Goal: Transaction & Acquisition: Purchase product/service

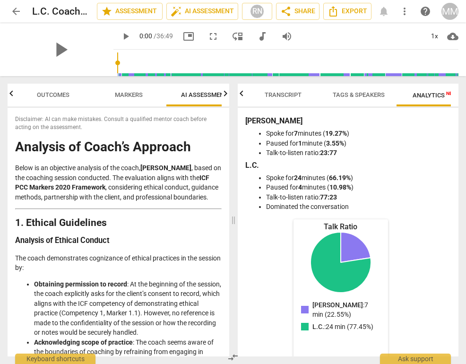
scroll to position [0, 21]
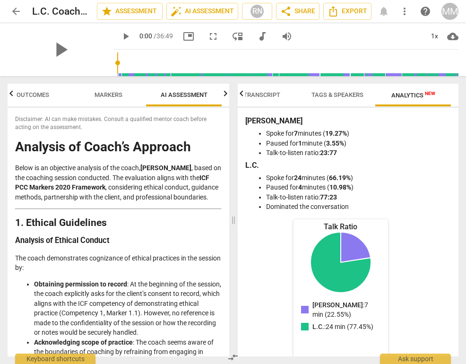
click at [378, 8] on div "arrow_back L.C. Coaching Session 1 edit star Assessment auto_fix_high AI Assess…" at bounding box center [233, 11] width 451 height 17
click at [385, 8] on div "arrow_back L.C. Coaching Session 1 edit star Assessment auto_fix_high AI Assess…" at bounding box center [233, 11] width 451 height 17
click at [383, 13] on div "arrow_back L.C. Coaching Session 1 edit star Assessment auto_fix_high AI Assess…" at bounding box center [233, 11] width 451 height 17
click at [383, 12] on div "arrow_back L.C. Coaching Session 1 edit star Assessment auto_fix_high AI Assess…" at bounding box center [233, 11] width 451 height 17
click at [153, 202] on p "Below is an objective analysis of the coach, Meg Moody , based on the coaching …" at bounding box center [118, 182] width 207 height 39
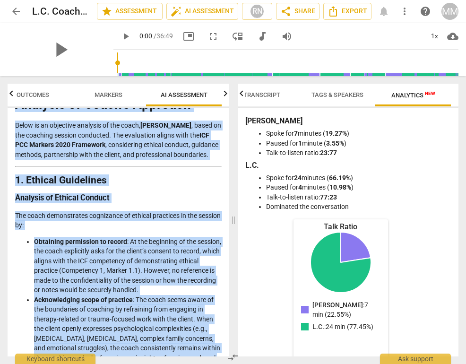
scroll to position [0, 0]
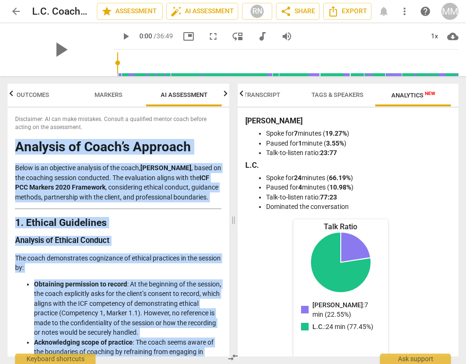
drag, startPoint x: 95, startPoint y: 343, endPoint x: 15, endPoint y: 147, distance: 211.9
click at [15, 147] on div "Disclaimer: AI can make mistakes. Consult a qualified mentor coach before actin…" at bounding box center [119, 232] width 222 height 249
copy div "Analysis of Coach’s Approach Below is an objective analysis of the coach, Meg M…"
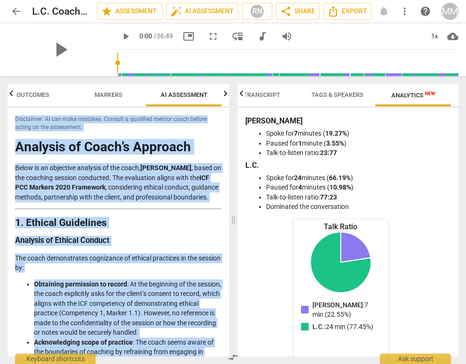
copy div "Disclaimer: AI can make mistakes. Consult a qualified mentor coach before actin…"
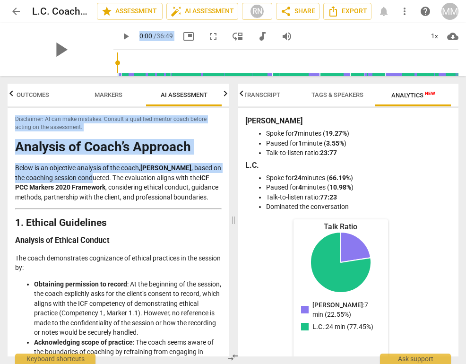
drag, startPoint x: 203, startPoint y: 2, endPoint x: 94, endPoint y: 176, distance: 204.8
click at [94, 176] on div "arrow_back L.C. Coaching Session 1 edit star Assessment auto_fix_high AI Assess…" at bounding box center [233, 182] width 466 height 364
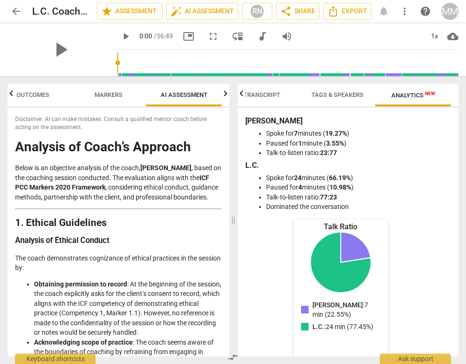
click at [140, 198] on p "Below is an objective analysis of the coach, Meg Moody , based on the coaching …" at bounding box center [118, 182] width 207 height 39
click at [114, 95] on span "Markers" at bounding box center [109, 94] width 28 height 7
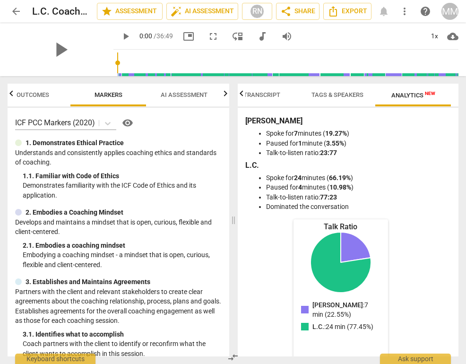
click at [47, 92] on span "Outcomes" at bounding box center [33, 94] width 33 height 7
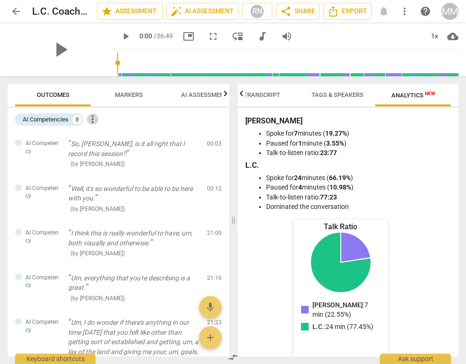
click at [93, 120] on span "more_vert" at bounding box center [92, 118] width 11 height 11
click at [182, 122] on div at bounding box center [233, 182] width 466 height 364
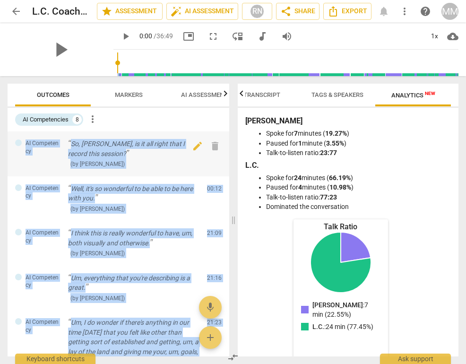
drag, startPoint x: 131, startPoint y: 330, endPoint x: 20, endPoint y: 141, distance: 218.6
click at [20, 141] on div "AI Competency So, Lisa, is it all right that I record this session? ( by RaeNot…" at bounding box center [119, 243] width 222 height 225
copy div "AI Competency So, Lisa, is it all right that I record this session? ( by RaeNot…"
click at [127, 96] on span "Markers" at bounding box center [129, 94] width 28 height 7
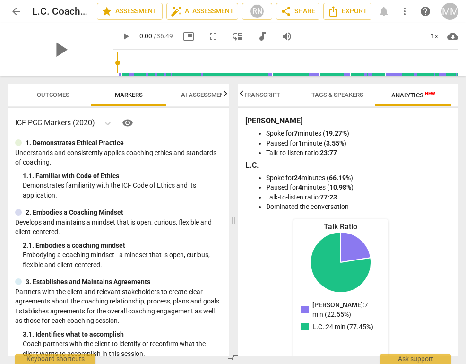
click at [195, 93] on span "AI Assessment" at bounding box center [204, 94] width 47 height 7
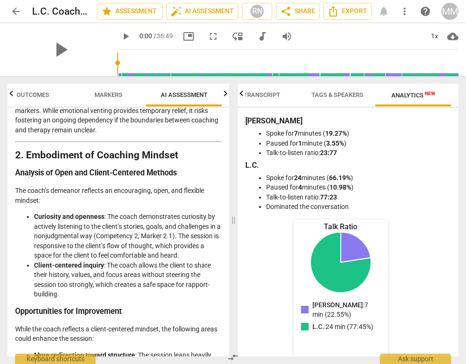
scroll to position [510, 0]
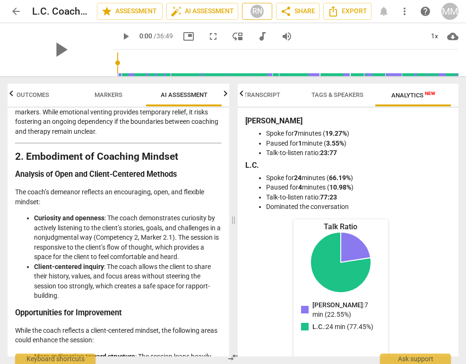
click at [258, 13] on div "RN" at bounding box center [257, 11] width 14 height 14
click at [258, 13] on div at bounding box center [233, 182] width 466 height 364
click at [122, 9] on span "star Assessment" at bounding box center [129, 11] width 57 height 11
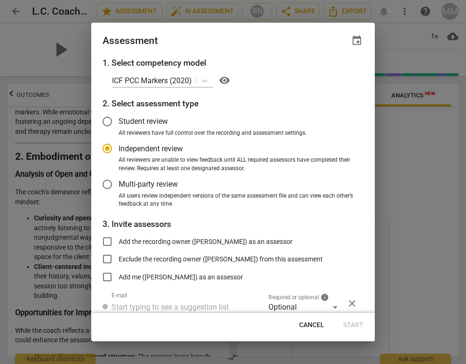
click at [310, 323] on span "Cancel" at bounding box center [311, 325] width 25 height 9
radio input "false"
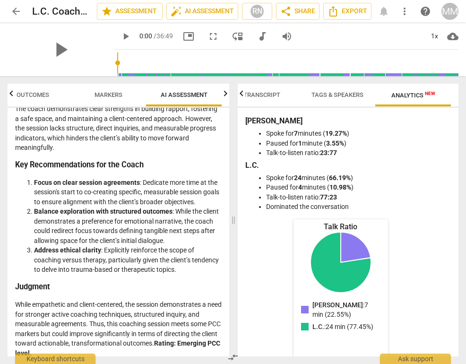
scroll to position [0, 0]
click at [18, 11] on span "arrow_back" at bounding box center [15, 11] width 11 height 11
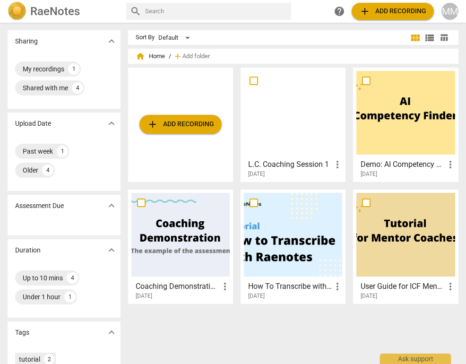
click at [173, 124] on span "add Add recording" at bounding box center [180, 124] width 67 height 11
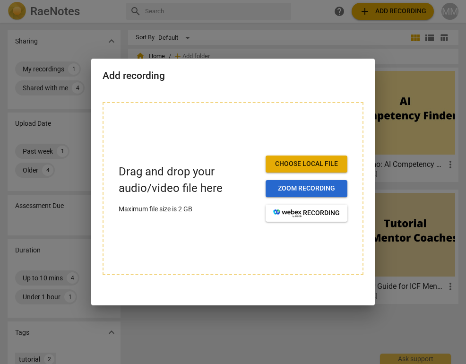
click at [286, 187] on span "Zoom recording" at bounding box center [306, 188] width 67 height 9
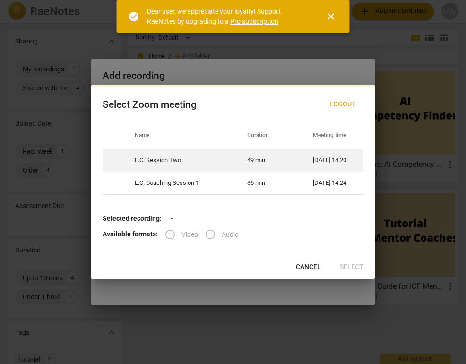
click at [248, 157] on td "49 min" at bounding box center [269, 160] width 66 height 23
radio input "true"
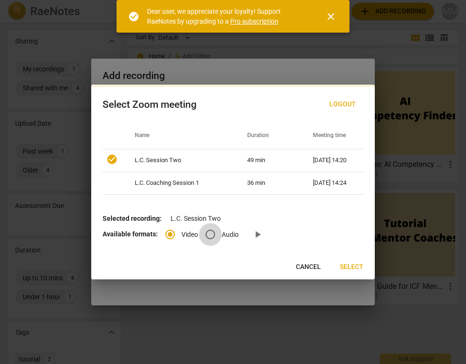
click at [209, 233] on input "Audio" at bounding box center [210, 234] width 23 height 23
radio input "true"
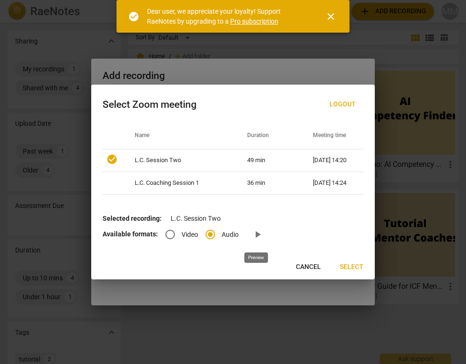
click at [254, 231] on span "play_arrow" at bounding box center [257, 234] width 11 height 11
click at [170, 235] on input "Video" at bounding box center [170, 234] width 23 height 23
radio input "true"
click at [348, 264] on span "Select" at bounding box center [352, 266] width 24 height 9
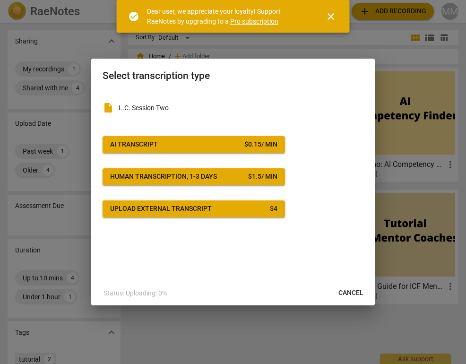
click at [346, 289] on span "Cancel" at bounding box center [351, 292] width 25 height 9
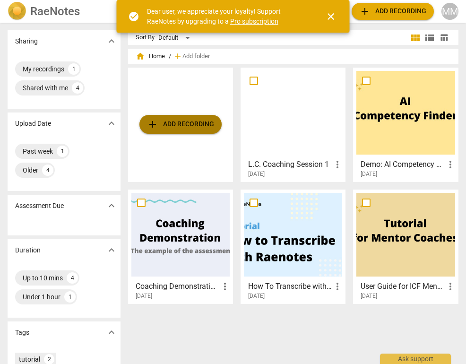
click at [193, 127] on span "add Add recording" at bounding box center [180, 124] width 67 height 11
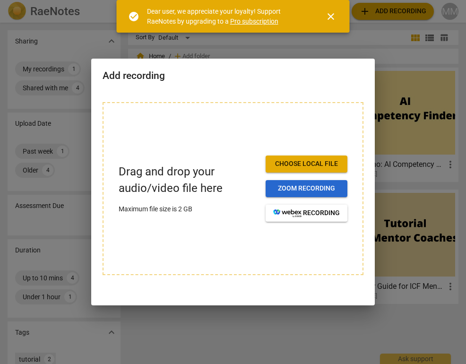
click at [304, 186] on span "Zoom recording" at bounding box center [306, 188] width 67 height 9
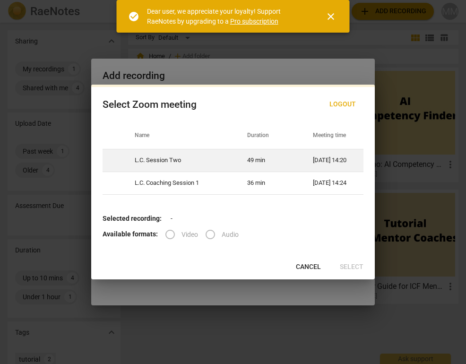
click at [236, 155] on td "49 min" at bounding box center [269, 160] width 66 height 23
radio input "true"
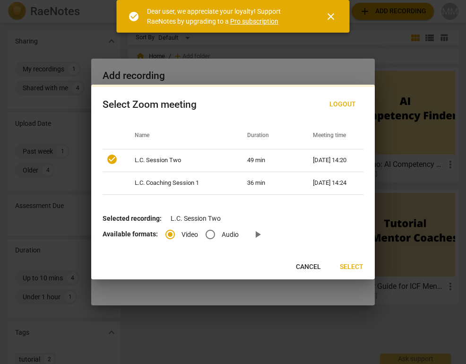
click at [353, 265] on span "Select" at bounding box center [352, 266] width 24 height 9
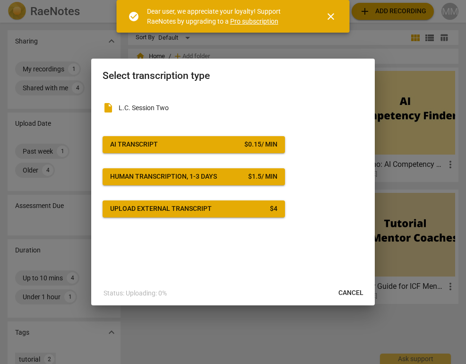
click at [350, 291] on span "Cancel" at bounding box center [351, 292] width 25 height 9
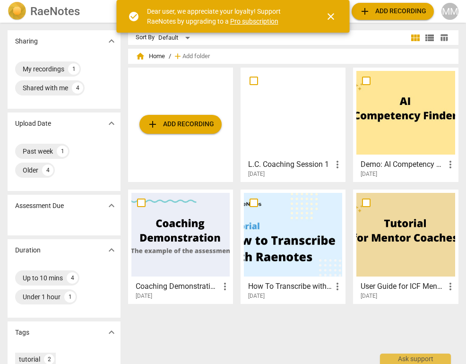
click at [329, 14] on span "close" at bounding box center [330, 16] width 11 height 11
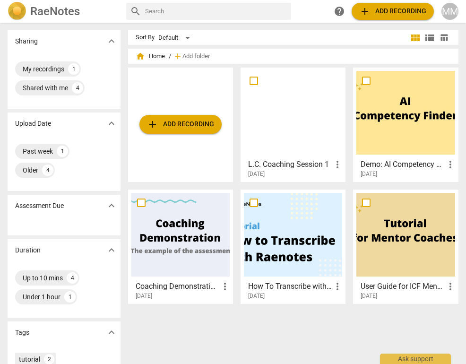
click at [259, 107] on div at bounding box center [293, 113] width 98 height 84
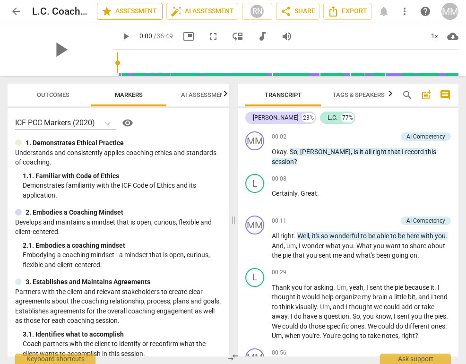
click at [130, 15] on span "star Assessment" at bounding box center [129, 11] width 57 height 11
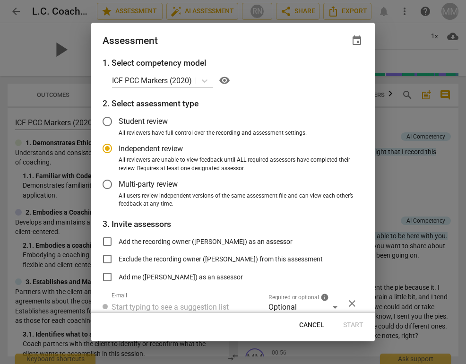
click at [401, 37] on div at bounding box center [233, 182] width 466 height 364
radio input "false"
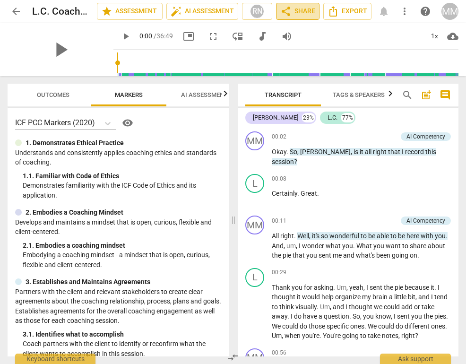
click at [307, 9] on span "share Share" at bounding box center [297, 11] width 35 height 11
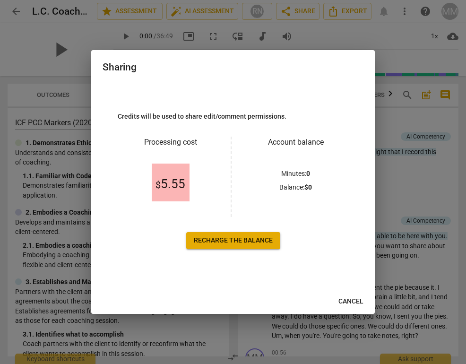
click at [345, 303] on span "Cancel" at bounding box center [351, 301] width 25 height 9
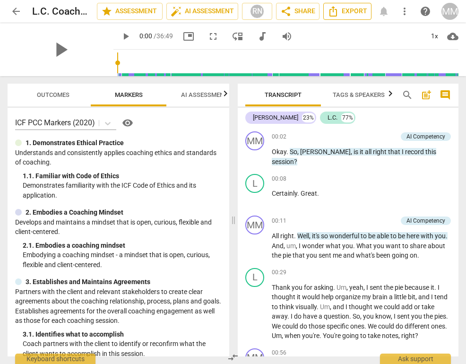
click at [336, 11] on icon "Export" at bounding box center [333, 11] width 11 height 11
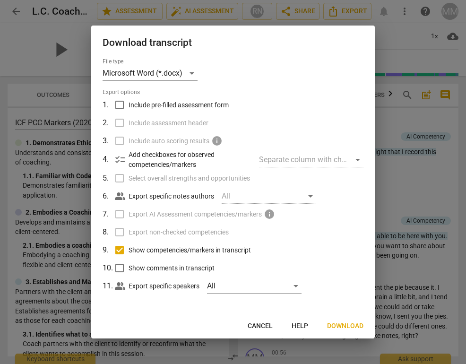
click at [68, 310] on div at bounding box center [233, 182] width 466 height 364
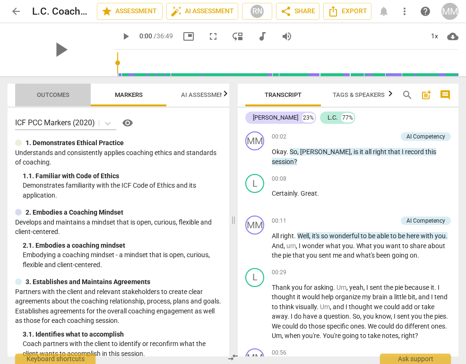
click at [64, 92] on span "Outcomes" at bounding box center [53, 94] width 33 height 7
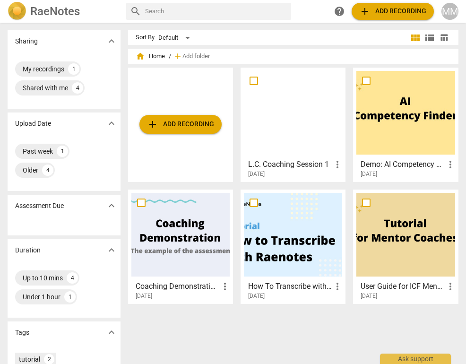
scroll to position [1, 0]
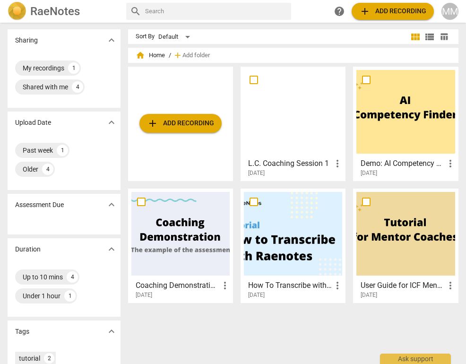
click at [303, 125] on div at bounding box center [293, 112] width 98 height 84
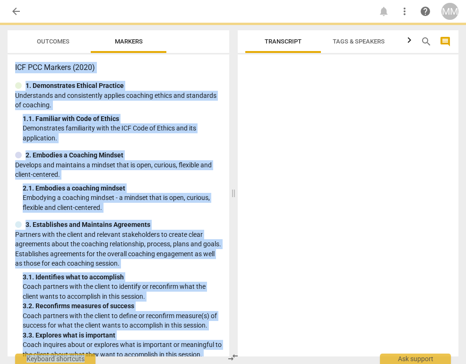
click at [303, 125] on div at bounding box center [348, 207] width 221 height 298
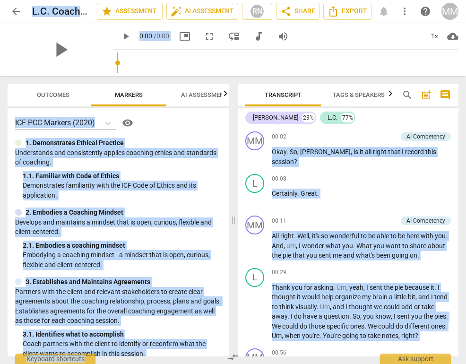
click at [202, 94] on span "AI Assessment" at bounding box center [204, 94] width 47 height 7
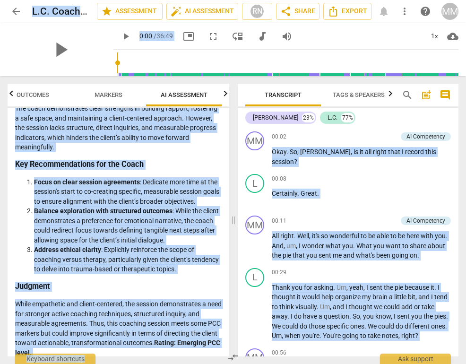
scroll to position [1912, 0]
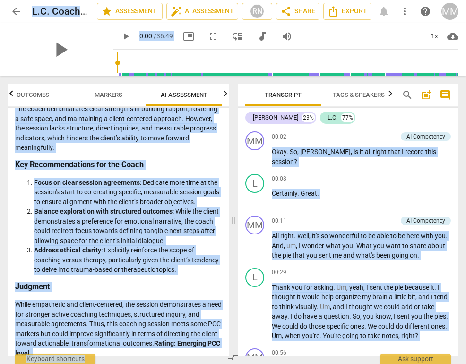
click at [13, 12] on span "arrow_back" at bounding box center [15, 11] width 11 height 11
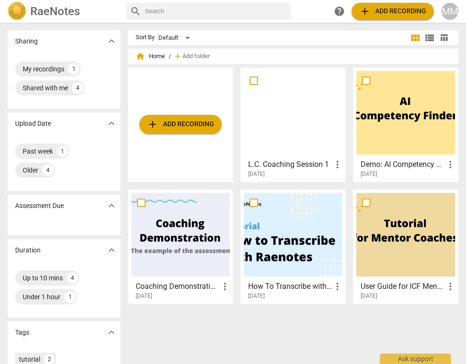
click at [165, 128] on span "add Add recording" at bounding box center [180, 124] width 67 height 11
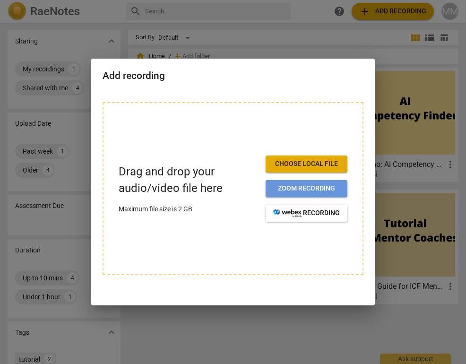
click at [322, 189] on span "Zoom recording" at bounding box center [306, 188] width 67 height 9
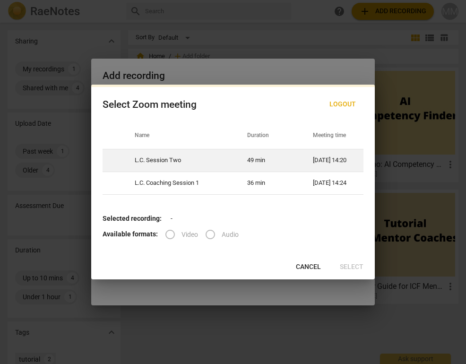
click at [165, 164] on td "L.C. Session Two" at bounding box center [179, 160] width 113 height 23
radio input "true"
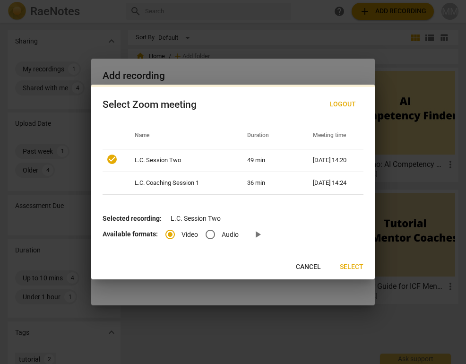
click at [356, 263] on span "Select" at bounding box center [352, 266] width 24 height 9
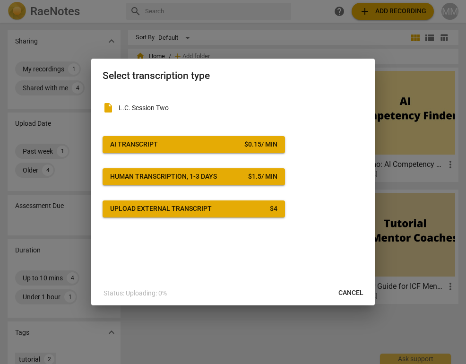
click at [253, 140] on div "$ 0.15 / min" at bounding box center [260, 144] width 33 height 9
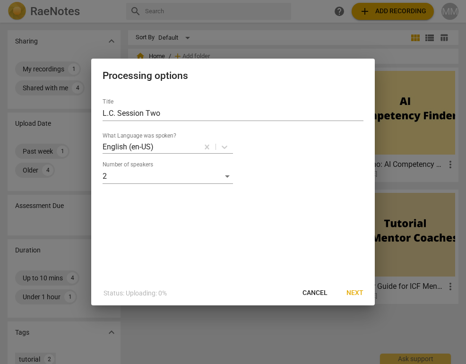
click at [353, 295] on span "Next" at bounding box center [355, 292] width 17 height 9
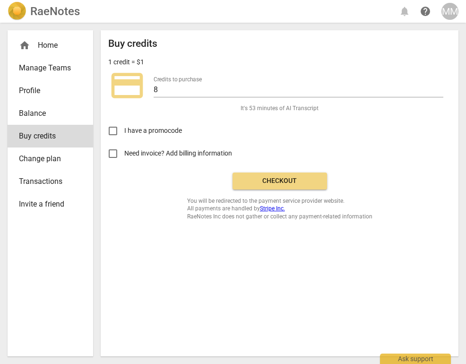
click at [115, 153] on input "Need invoice? Add billing information" at bounding box center [113, 153] width 23 height 23
checkbox input "true"
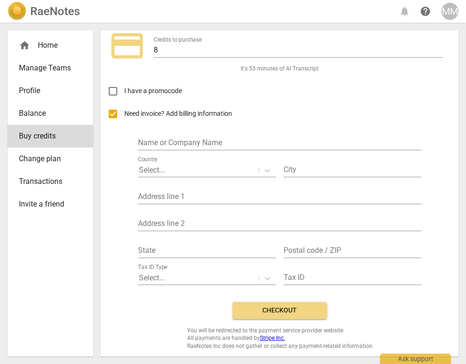
scroll to position [39, 0]
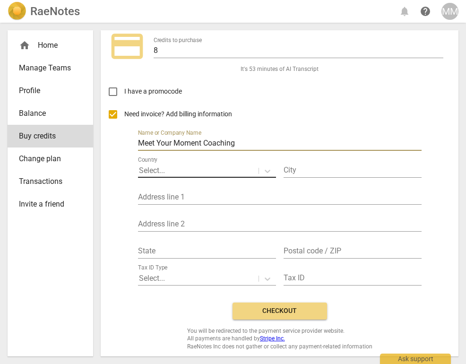
type input "Meet Your Moment Coaching"
click at [195, 167] on div at bounding box center [198, 171] width 119 height 11
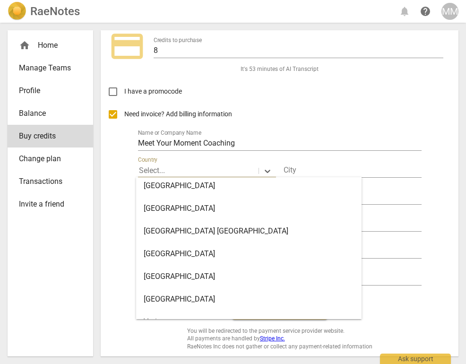
scroll to position [5360, 0]
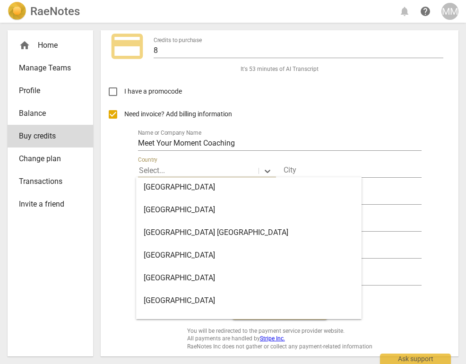
click at [178, 201] on div "United States" at bounding box center [249, 210] width 226 height 23
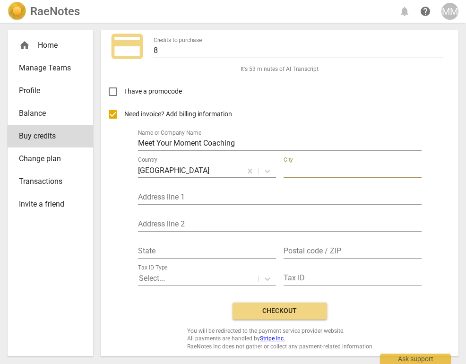
click at [298, 170] on input "text" at bounding box center [353, 171] width 138 height 14
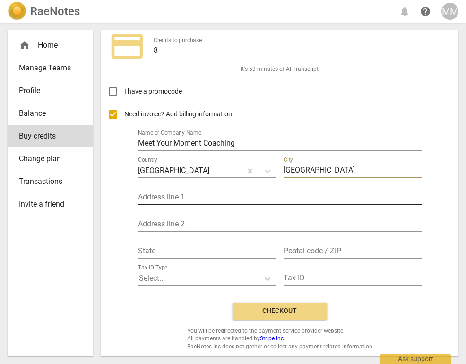
type input "Denver"
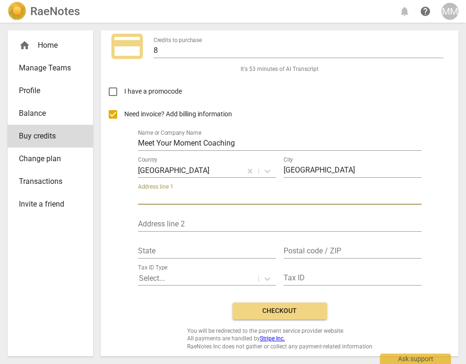
click at [216, 194] on input "text" at bounding box center [280, 198] width 284 height 14
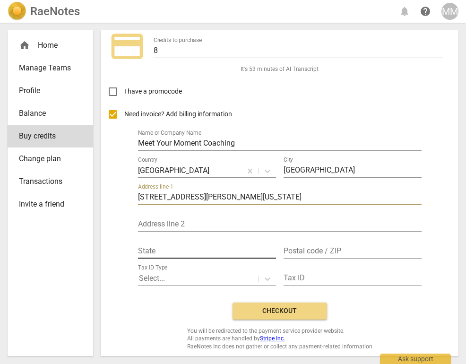
type input "1080 S. Washington St."
click at [202, 250] on input "text" at bounding box center [207, 252] width 138 height 14
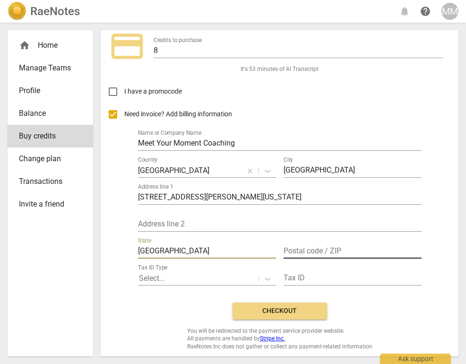
click at [323, 253] on input "text" at bounding box center [353, 252] width 138 height 14
click at [228, 252] on input "Denver" at bounding box center [207, 252] width 138 height 14
type input "D"
type input "[US_STATE]"
click at [323, 246] on input "text" at bounding box center [353, 252] width 138 height 14
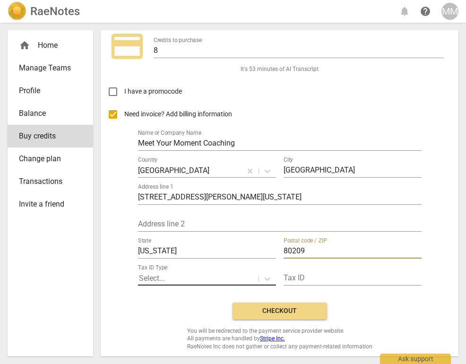
type input "80209"
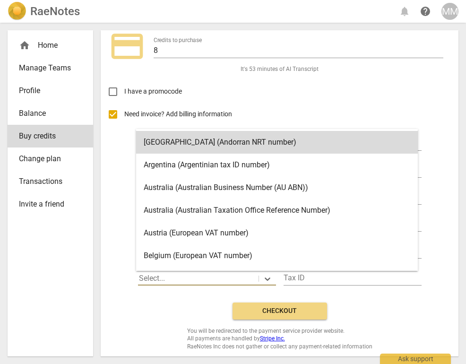
click at [218, 277] on div at bounding box center [198, 278] width 119 height 11
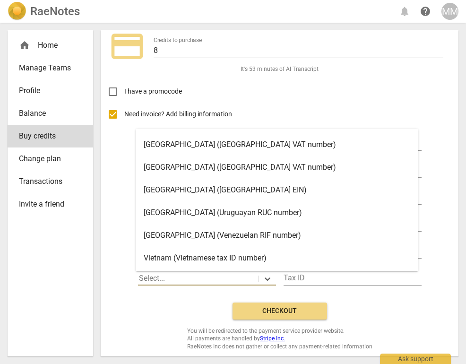
scroll to position [1950, 0]
click at [211, 190] on div "United States (United States EIN)" at bounding box center [277, 189] width 282 height 23
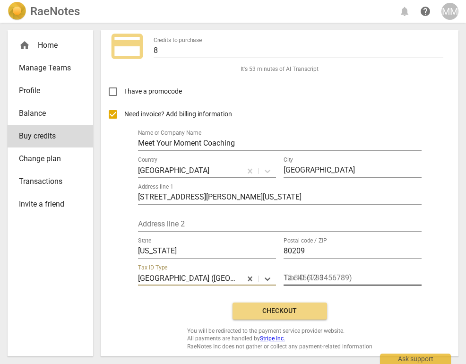
click at [303, 277] on input "text" at bounding box center [353, 279] width 138 height 14
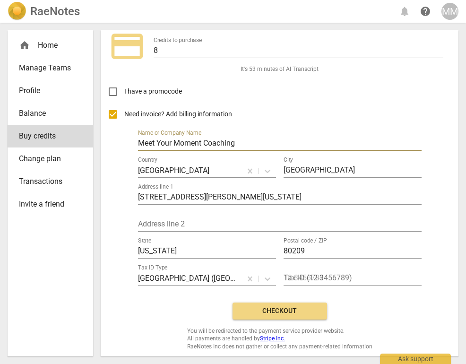
drag, startPoint x: 250, startPoint y: 145, endPoint x: 120, endPoint y: 143, distance: 130.1
click at [120, 142] on div "Need invoice? Add billing information Name or Company Name Meet Your Moment Coa…" at bounding box center [279, 199] width 343 height 192
type input "[PERSON_NAME]"
click at [330, 282] on input "text" at bounding box center [353, 279] width 138 height 14
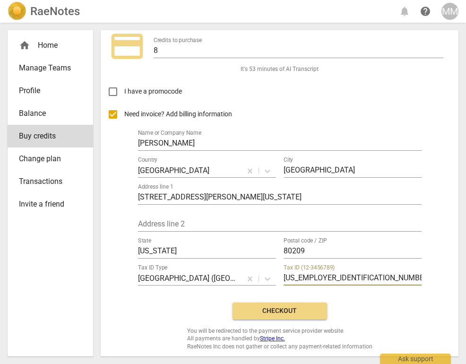
type input "88-3696461"
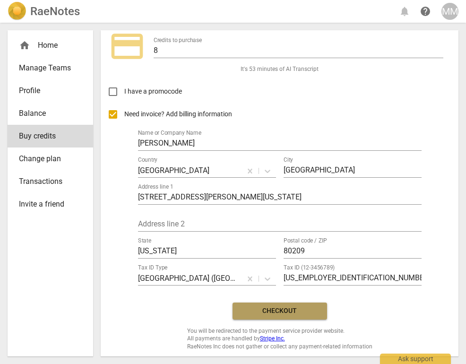
click at [320, 310] on button "Checkout" at bounding box center [280, 311] width 95 height 17
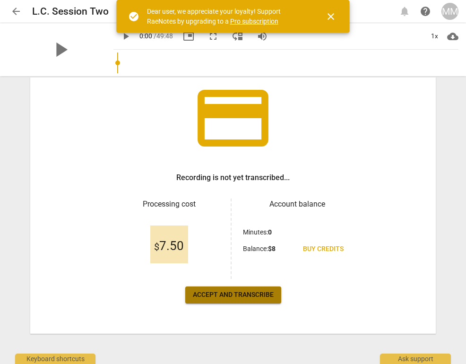
click at [244, 298] on span "Accept and transcribe" at bounding box center [233, 294] width 81 height 9
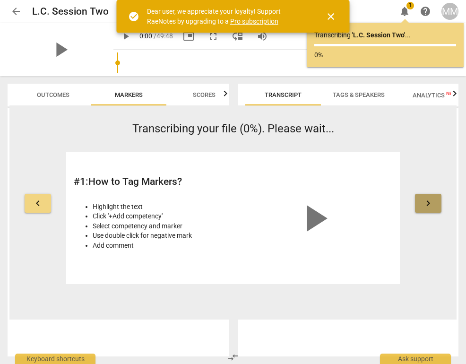
click at [426, 205] on span "keyboard_arrow_right" at bounding box center [428, 203] width 11 height 11
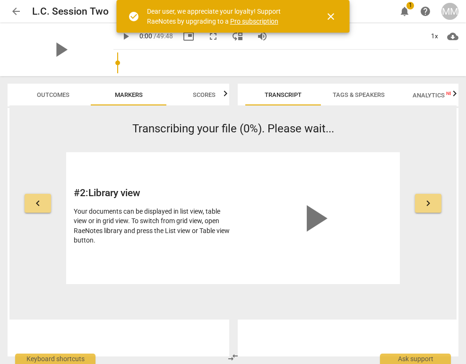
click at [426, 205] on span "keyboard_arrow_right" at bounding box center [428, 203] width 11 height 11
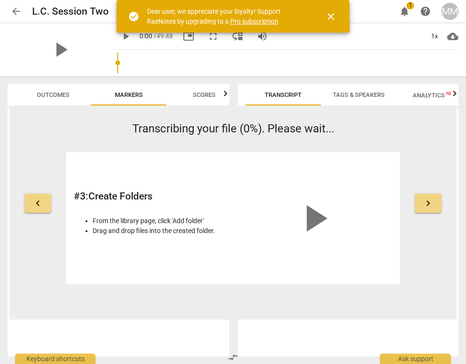
click at [426, 205] on span "keyboard_arrow_right" at bounding box center [428, 203] width 11 height 11
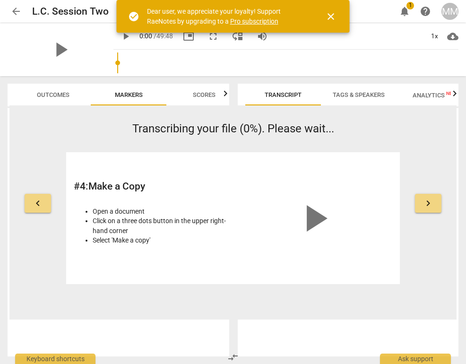
click at [426, 205] on span "keyboard_arrow_right" at bounding box center [428, 203] width 11 height 11
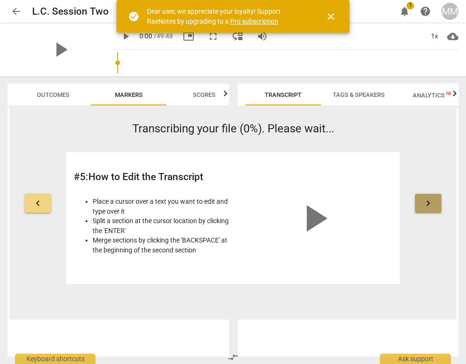
click at [426, 205] on span "keyboard_arrow_right" at bounding box center [428, 203] width 11 height 11
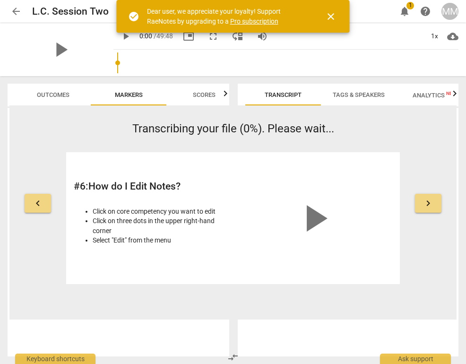
click at [426, 205] on span "keyboard_arrow_right" at bounding box center [428, 203] width 11 height 11
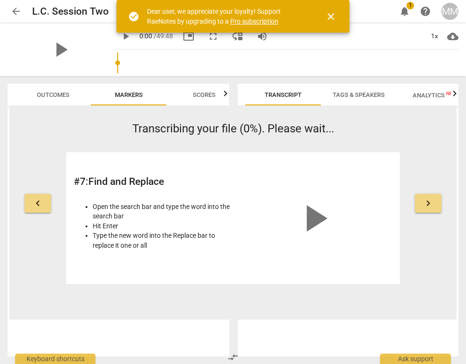
click at [426, 205] on span "keyboard_arrow_right" at bounding box center [428, 203] width 11 height 11
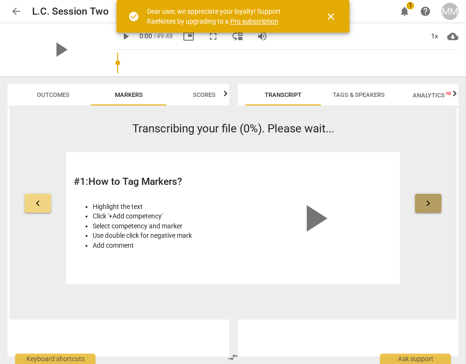
click at [426, 205] on span "keyboard_arrow_right" at bounding box center [428, 203] width 11 height 11
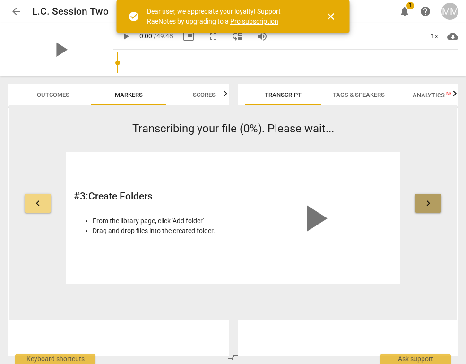
click at [426, 205] on span "keyboard_arrow_right" at bounding box center [428, 203] width 11 height 11
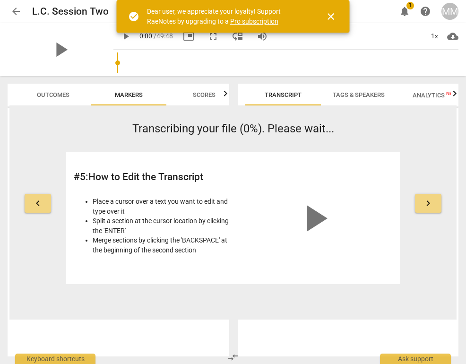
click at [426, 205] on span "keyboard_arrow_right" at bounding box center [428, 203] width 11 height 11
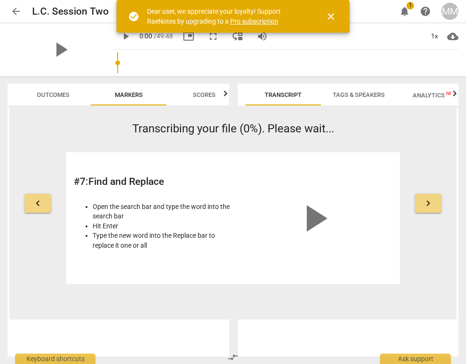
click at [426, 205] on span "keyboard_arrow_right" at bounding box center [428, 203] width 11 height 11
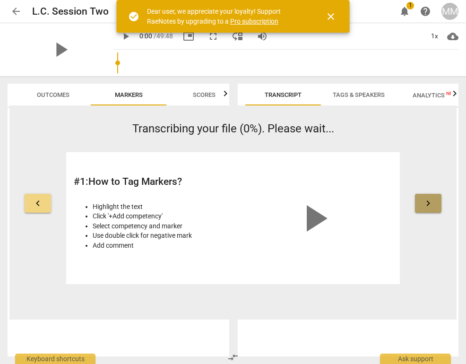
click at [426, 205] on span "keyboard_arrow_right" at bounding box center [428, 203] width 11 height 11
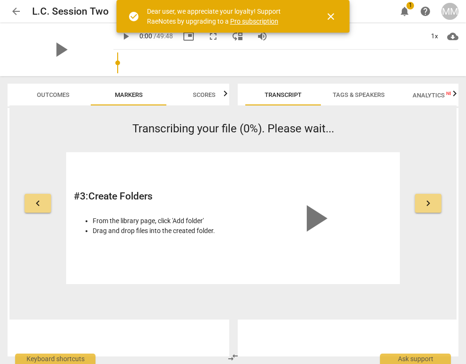
click at [426, 205] on span "keyboard_arrow_right" at bounding box center [428, 203] width 11 height 11
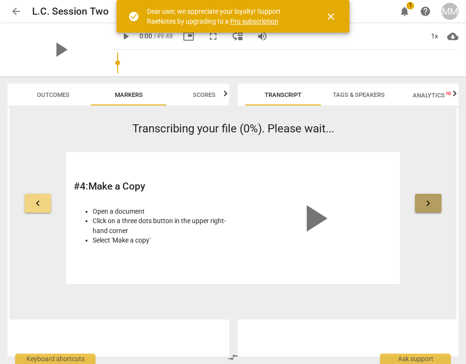
click at [426, 205] on span "keyboard_arrow_right" at bounding box center [428, 203] width 11 height 11
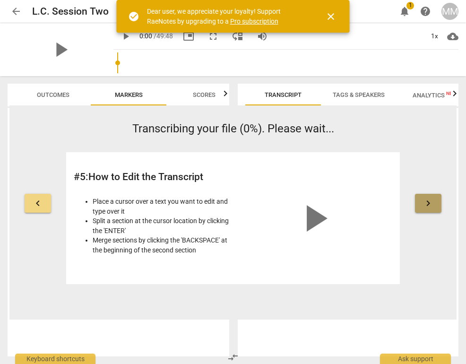
click at [426, 205] on span "keyboard_arrow_right" at bounding box center [428, 203] width 11 height 11
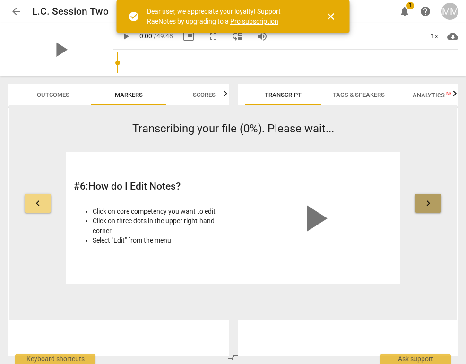
click at [426, 205] on span "keyboard_arrow_right" at bounding box center [428, 203] width 11 height 11
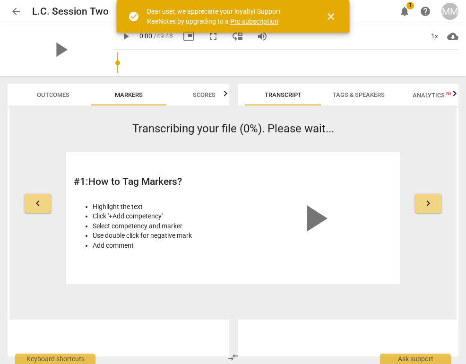
click at [426, 205] on span "keyboard_arrow_right" at bounding box center [428, 203] width 11 height 11
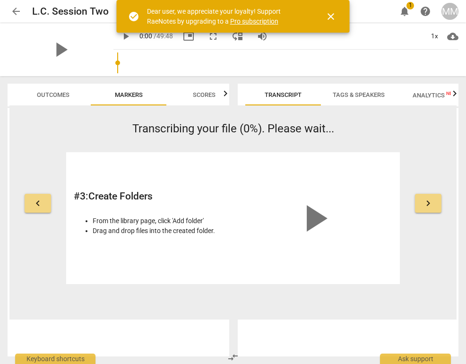
click at [426, 205] on span "keyboard_arrow_right" at bounding box center [428, 203] width 11 height 11
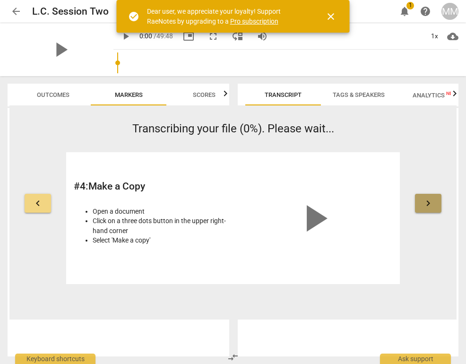
click at [426, 205] on span "keyboard_arrow_right" at bounding box center [428, 203] width 11 height 11
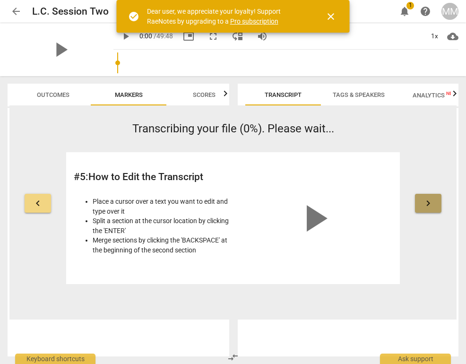
click at [426, 205] on span "keyboard_arrow_right" at bounding box center [428, 203] width 11 height 11
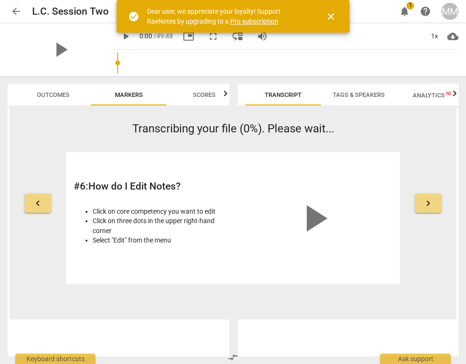
click at [426, 205] on span "keyboard_arrow_right" at bounding box center [428, 203] width 11 height 11
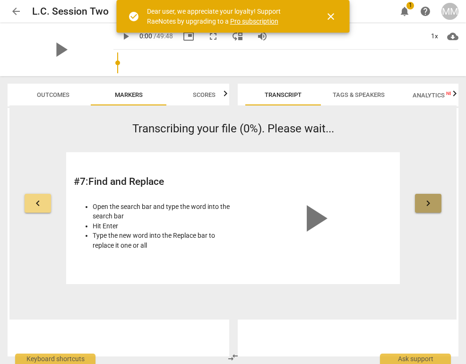
click at [426, 205] on span "keyboard_arrow_right" at bounding box center [428, 203] width 11 height 11
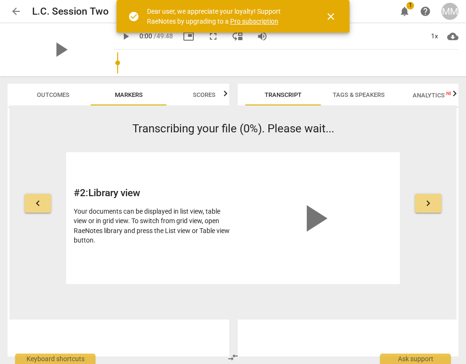
click at [426, 205] on span "keyboard_arrow_right" at bounding box center [428, 203] width 11 height 11
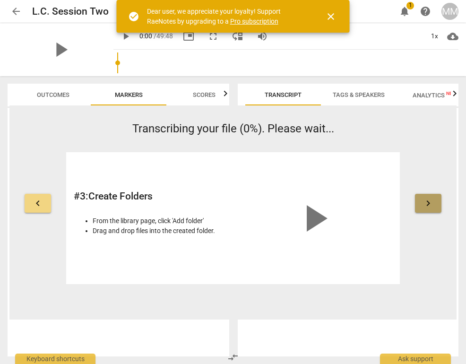
click at [426, 205] on span "keyboard_arrow_right" at bounding box center [428, 203] width 11 height 11
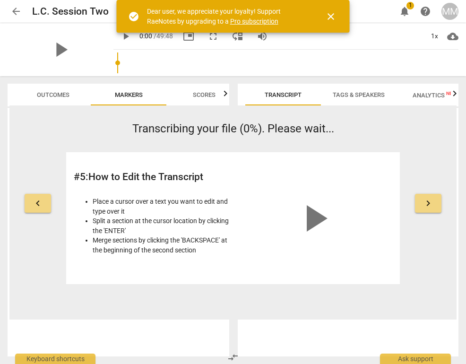
click at [426, 205] on span "keyboard_arrow_right" at bounding box center [428, 203] width 11 height 11
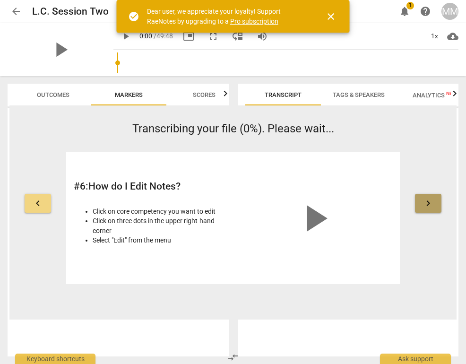
click at [426, 205] on span "keyboard_arrow_right" at bounding box center [428, 203] width 11 height 11
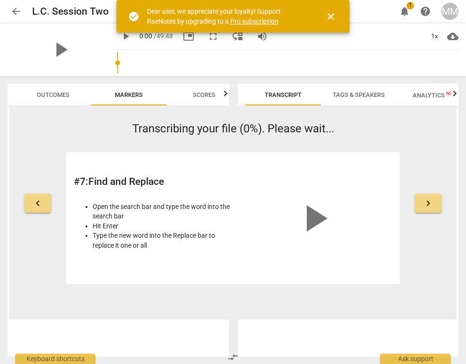
click at [332, 17] on span "close" at bounding box center [330, 16] width 11 height 11
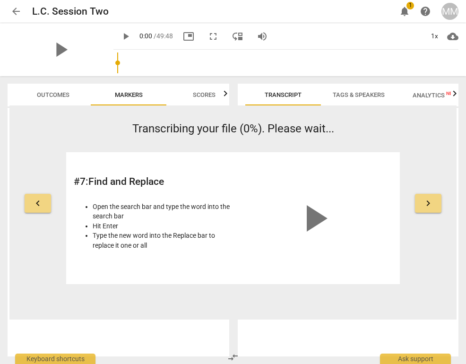
click at [432, 205] on span "keyboard_arrow_right" at bounding box center [428, 203] width 11 height 11
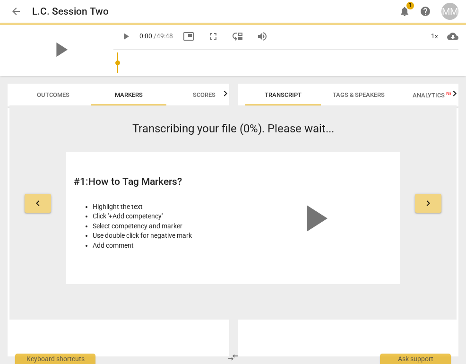
click at [432, 205] on span "keyboard_arrow_right" at bounding box center [428, 203] width 11 height 11
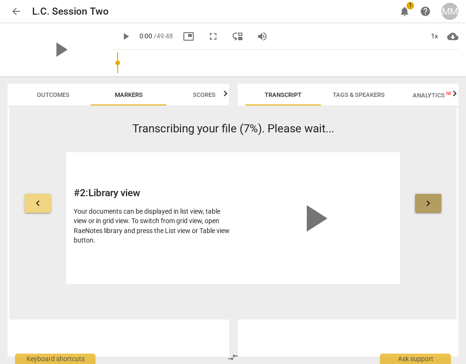
click at [432, 205] on span "keyboard_arrow_right" at bounding box center [428, 203] width 11 height 11
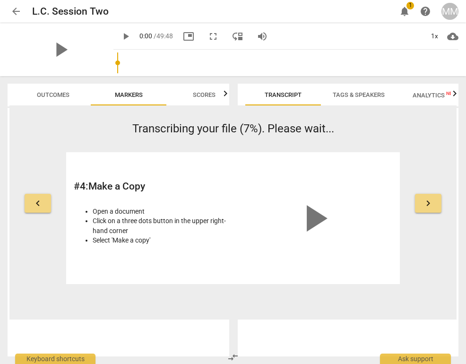
click at [432, 205] on span "keyboard_arrow_right" at bounding box center [428, 203] width 11 height 11
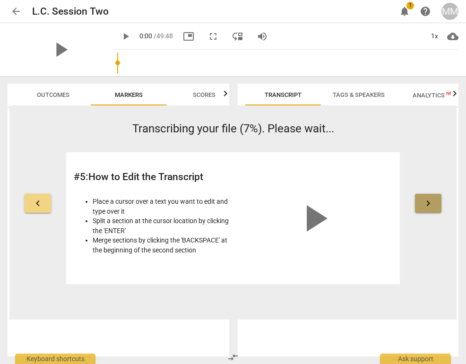
click at [432, 205] on span "keyboard_arrow_right" at bounding box center [428, 203] width 11 height 11
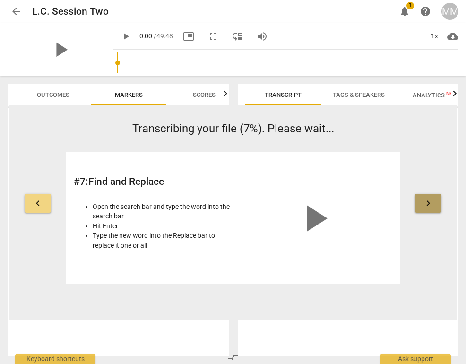
click at [432, 205] on span "keyboard_arrow_right" at bounding box center [428, 203] width 11 height 11
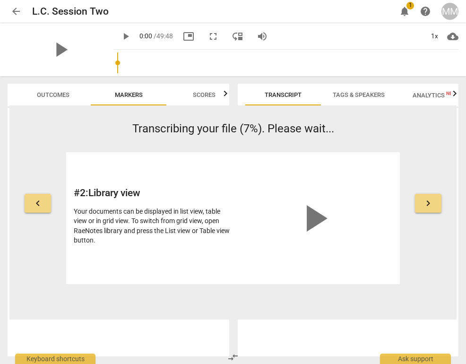
click at [432, 205] on span "keyboard_arrow_right" at bounding box center [428, 203] width 11 height 11
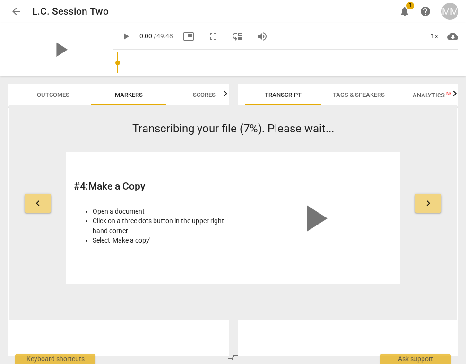
click at [432, 205] on span "keyboard_arrow_right" at bounding box center [428, 203] width 11 height 11
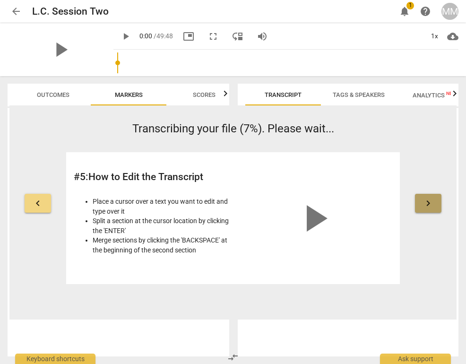
click at [432, 205] on span "keyboard_arrow_right" at bounding box center [428, 203] width 11 height 11
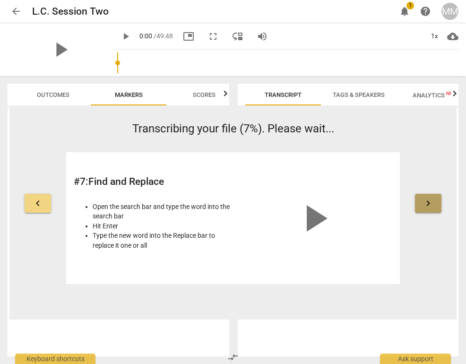
click at [432, 205] on span "keyboard_arrow_right" at bounding box center [428, 203] width 11 height 11
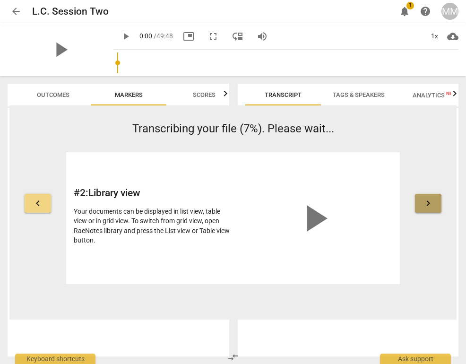
click at [432, 205] on span "keyboard_arrow_right" at bounding box center [428, 203] width 11 height 11
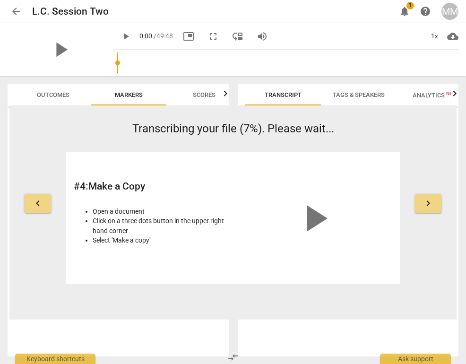
click at [432, 205] on span "keyboard_arrow_right" at bounding box center [428, 203] width 11 height 11
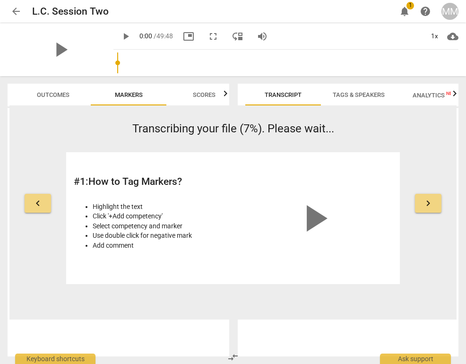
click at [432, 205] on span "keyboard_arrow_right" at bounding box center [428, 203] width 11 height 11
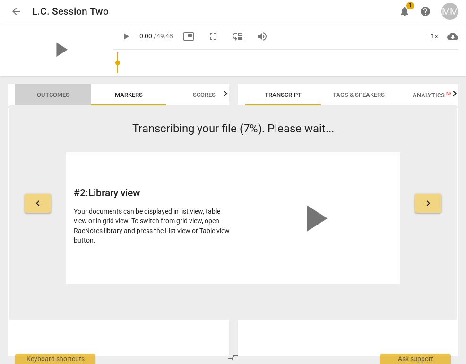
click at [59, 101] on span "Outcomes" at bounding box center [53, 95] width 55 height 13
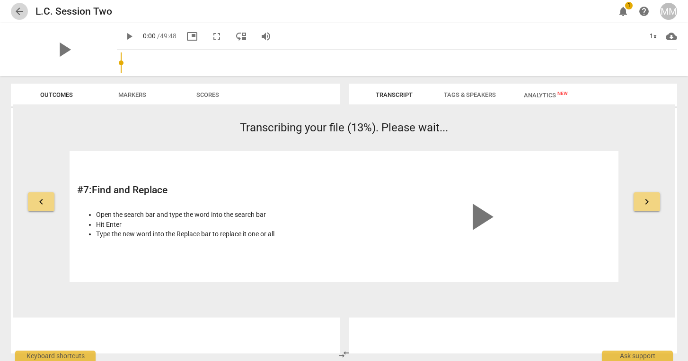
click at [19, 8] on span "arrow_back" at bounding box center [19, 11] width 11 height 11
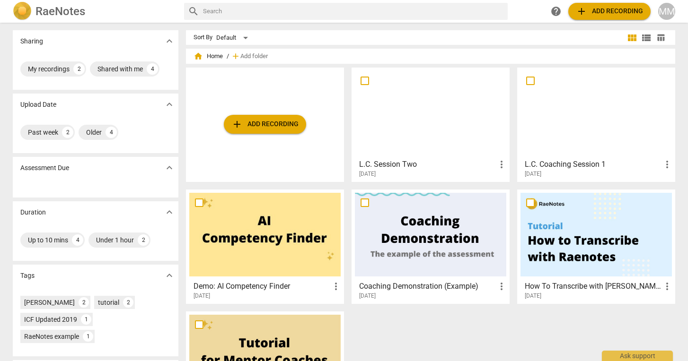
click at [466, 114] on div at bounding box center [595, 113] width 151 height 84
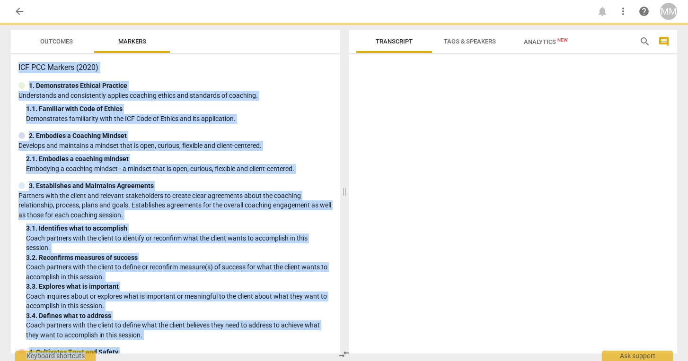
click at [466, 114] on div at bounding box center [513, 206] width 328 height 296
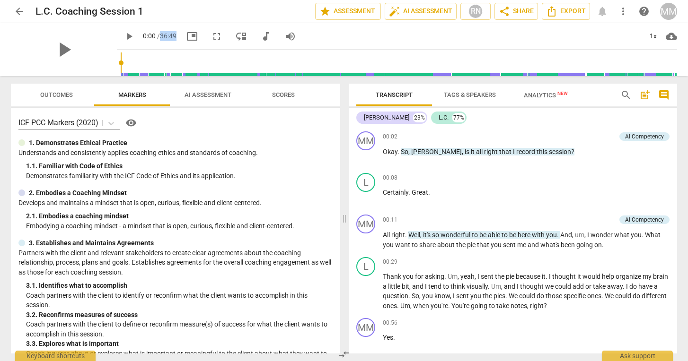
drag, startPoint x: 166, startPoint y: 37, endPoint x: 147, endPoint y: 37, distance: 19.4
click at [147, 37] on div "play_arrow 0:00 / 36:49 picture_in_picture fullscreen move_down audiotrack volu…" at bounding box center [210, 36] width 186 height 17
copy span "36:49"
click at [19, 12] on span "arrow_back" at bounding box center [19, 11] width 11 height 11
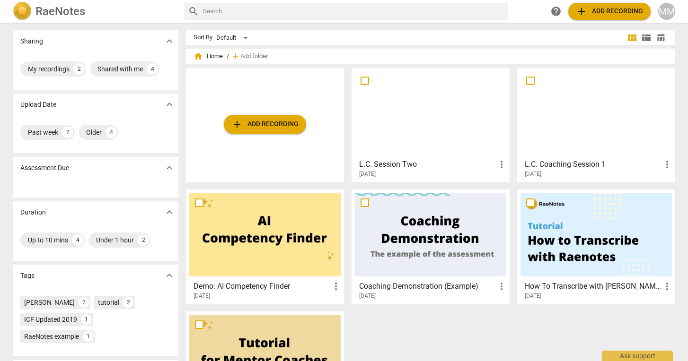
click at [403, 118] on div at bounding box center [430, 113] width 151 height 84
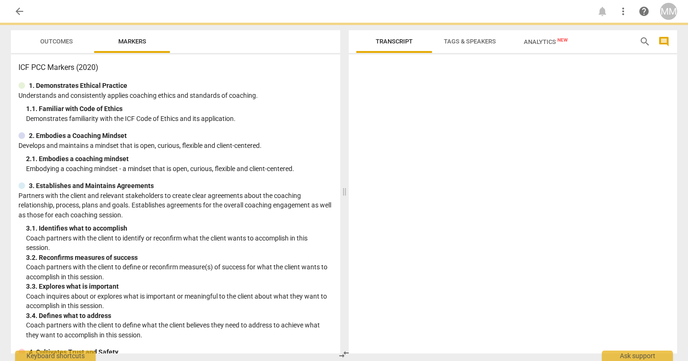
click at [403, 118] on div at bounding box center [513, 206] width 328 height 296
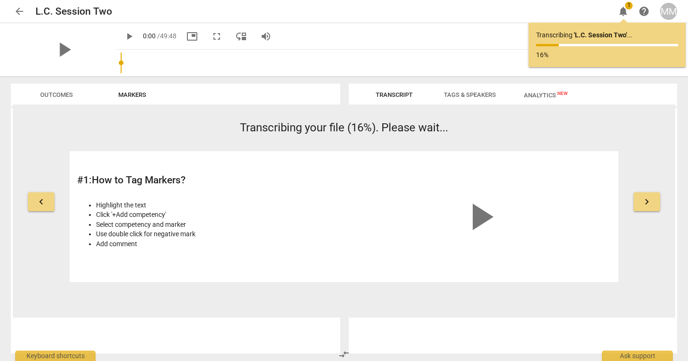
click at [248, 175] on h2 "# 1 : How to Tag Markers?" at bounding box center [208, 181] width 262 height 12
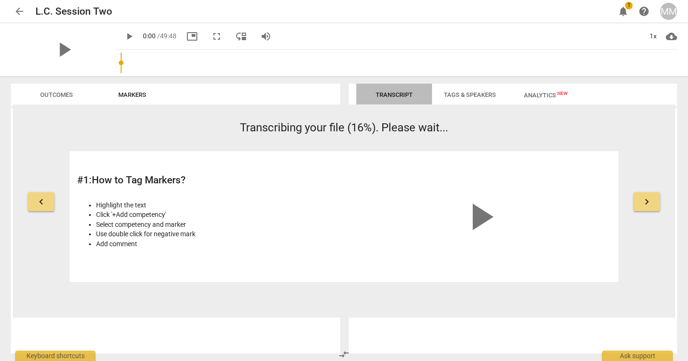
click at [397, 86] on button "Transcript" at bounding box center [394, 95] width 76 height 23
drag, startPoint x: 166, startPoint y: 36, endPoint x: 150, endPoint y: 36, distance: 16.1
click at [157, 36] on span "/ 49:48" at bounding box center [166, 36] width 19 height 8
copy span "49:48"
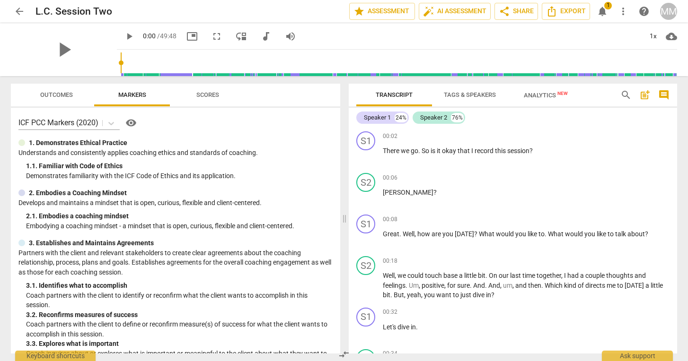
click at [68, 95] on span "Outcomes" at bounding box center [56, 94] width 33 height 7
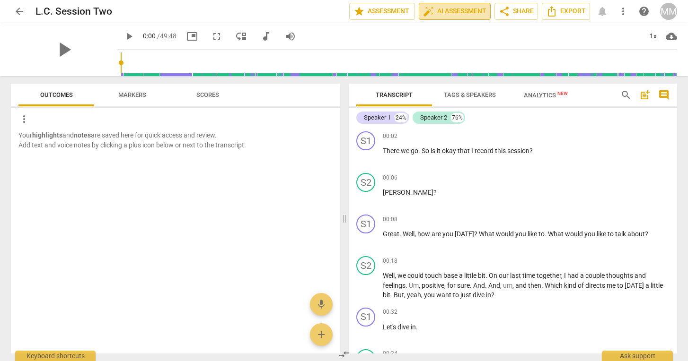
click at [432, 12] on span "auto_fix_high" at bounding box center [428, 11] width 11 height 11
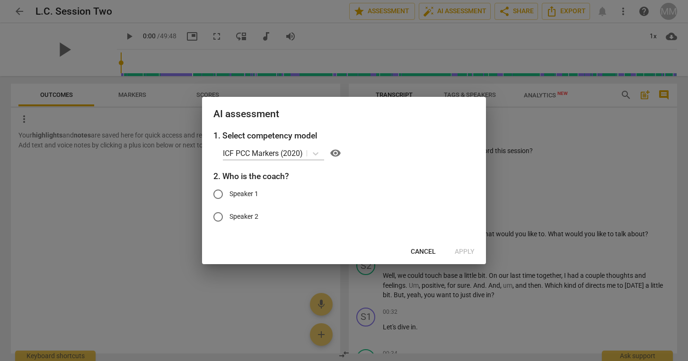
click at [216, 194] on input "Speaker 1" at bounding box center [218, 194] width 23 height 23
radio input "true"
click at [216, 194] on input "Speaker 1" at bounding box center [218, 194] width 23 height 23
click at [430, 254] on span "Cancel" at bounding box center [422, 251] width 25 height 9
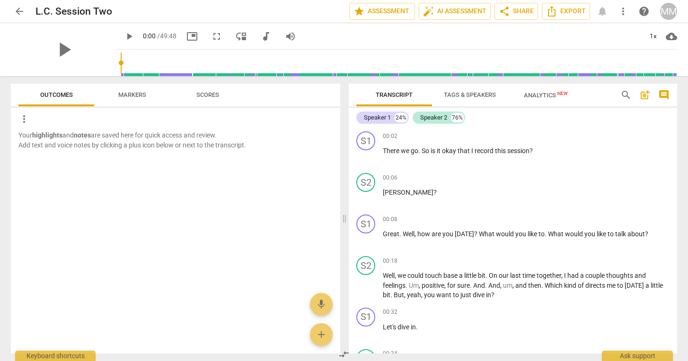
click at [466, 96] on span "Tags & Speakers" at bounding box center [470, 94] width 52 height 7
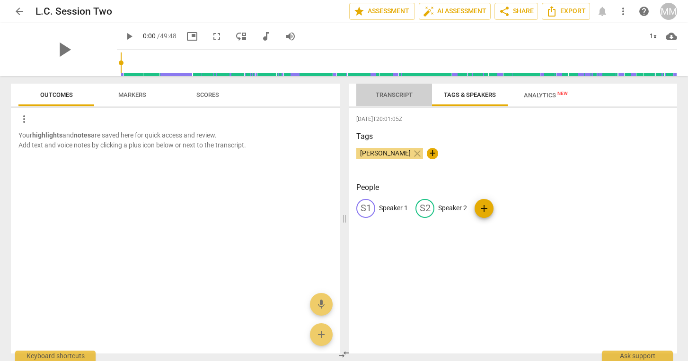
click at [402, 91] on span "Transcript" at bounding box center [394, 95] width 60 height 13
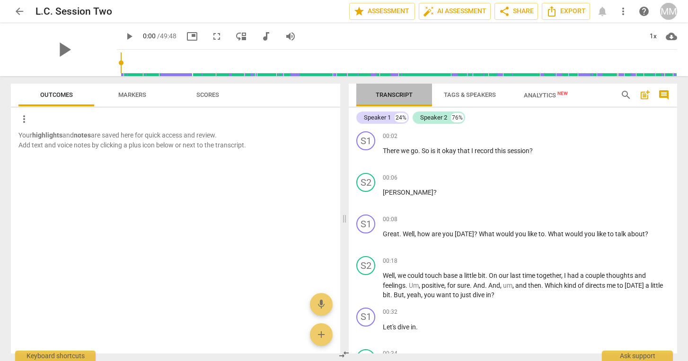
click at [402, 91] on span "Transcript" at bounding box center [394, 95] width 60 height 13
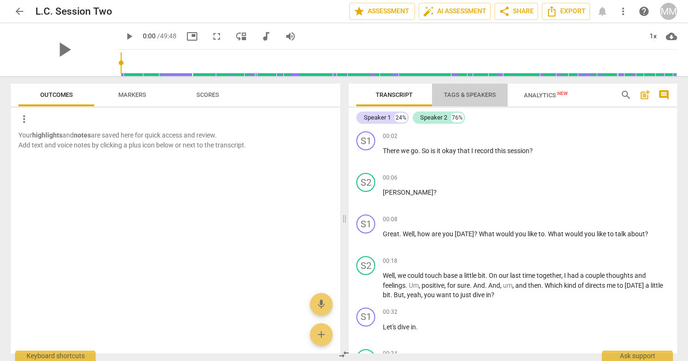
click at [465, 96] on span "Tags & Speakers" at bounding box center [470, 94] width 52 height 7
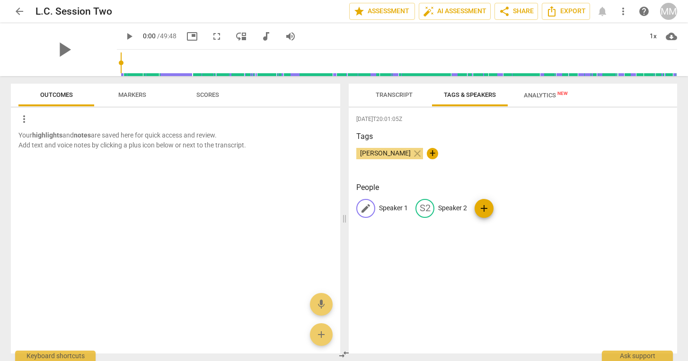
click at [367, 209] on span "edit" at bounding box center [365, 208] width 11 height 11
type input "[PERSON_NAME]"
click at [466, 207] on p "Speaker 2" at bounding box center [513, 208] width 29 height 10
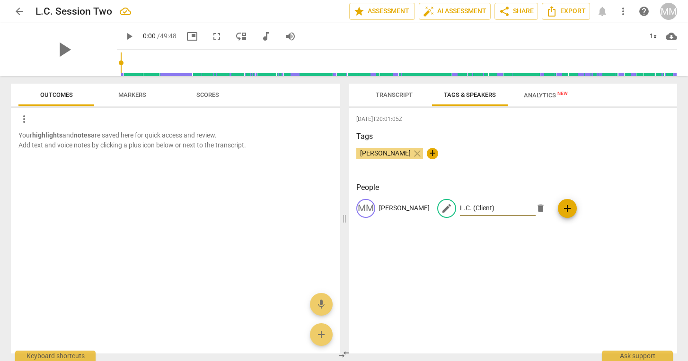
type input "L.C. (Client)"
click at [413, 208] on p "[PERSON_NAME]" at bounding box center [404, 208] width 51 height 10
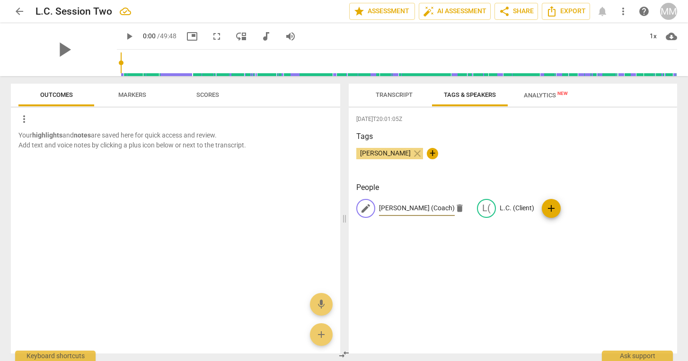
type input "[PERSON_NAME] (Coach)"
click at [466, 266] on div "[DATE]T20:01:05Z Tags [PERSON_NAME] close + People edit [PERSON_NAME] (Coach) d…" at bounding box center [513, 231] width 328 height 246
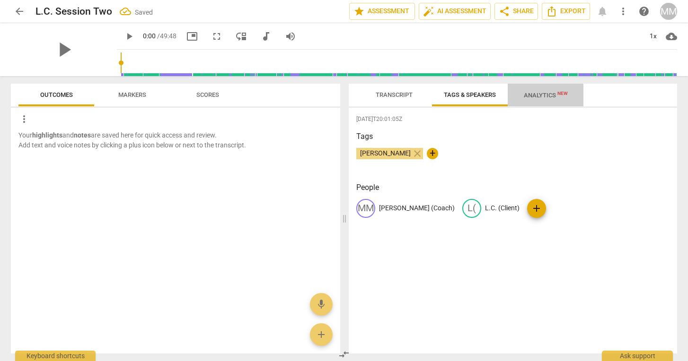
click at [466, 93] on span "Analytics New" at bounding box center [546, 95] width 44 height 7
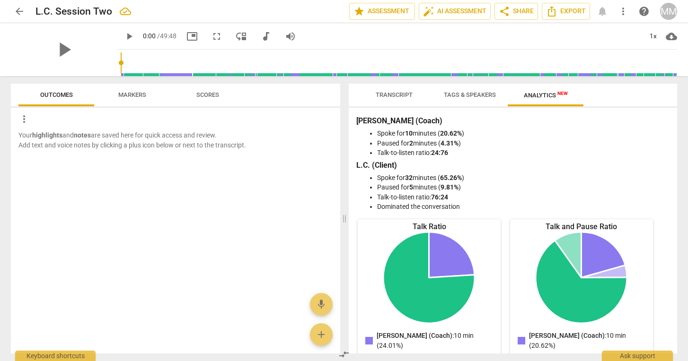
click at [391, 95] on span "Transcript" at bounding box center [393, 94] width 37 height 7
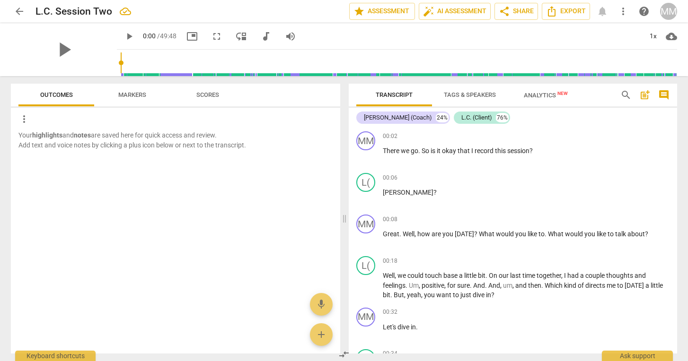
click at [465, 94] on span "Tags & Speakers" at bounding box center [470, 94] width 52 height 7
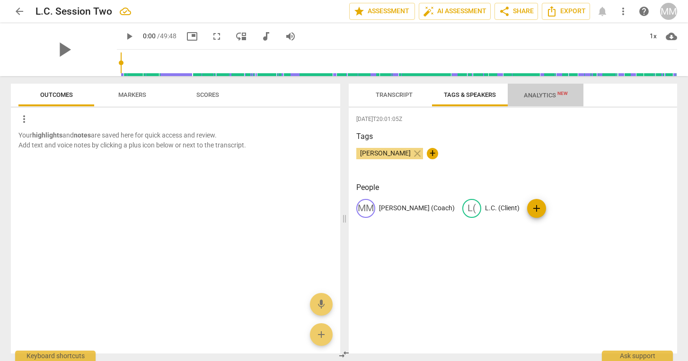
click at [466, 95] on span "Analytics New" at bounding box center [546, 95] width 44 height 7
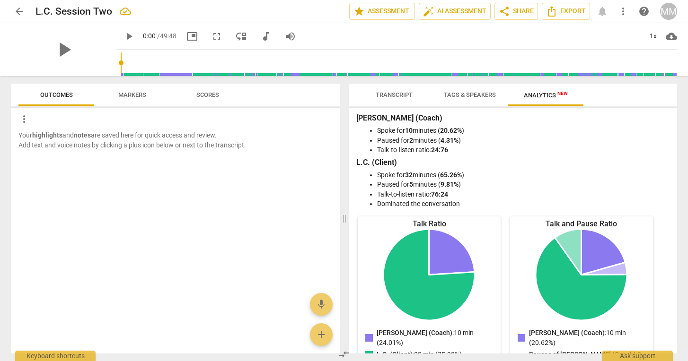
click at [362, 119] on b "[PERSON_NAME] (Coach)" at bounding box center [399, 117] width 86 height 9
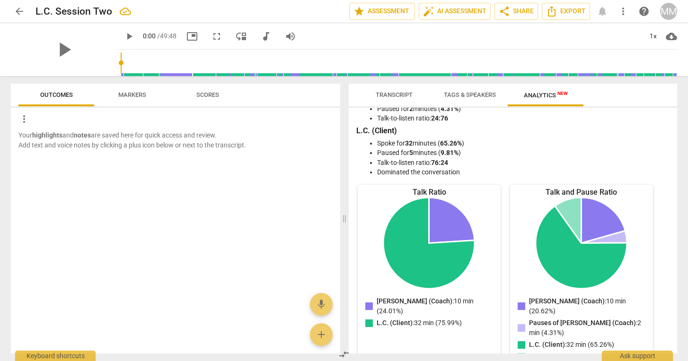
scroll to position [35, 0]
drag, startPoint x: 263, startPoint y: 70, endPoint x: 258, endPoint y: 15, distance: 56.0
click at [258, 15] on div "arrow_back L.C. Session Two edit star Assessment auto_fix_high AI Assessment sh…" at bounding box center [344, 38] width 688 height 76
click at [286, 57] on input "range" at bounding box center [399, 63] width 556 height 30
click at [297, 64] on input "range" at bounding box center [399, 63] width 556 height 30
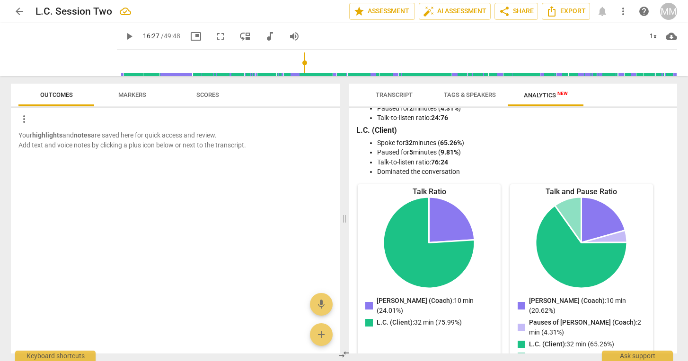
click at [320, 57] on input "range" at bounding box center [399, 63] width 556 height 30
type input "1144"
click at [326, 63] on input "range" at bounding box center [399, 63] width 556 height 30
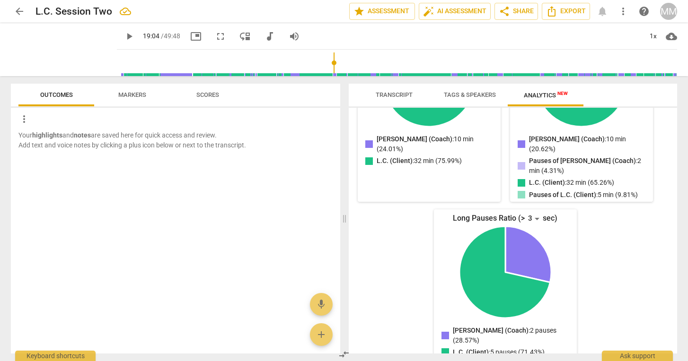
scroll to position [196, 0]
click at [378, 8] on span "star Assessment" at bounding box center [381, 11] width 57 height 11
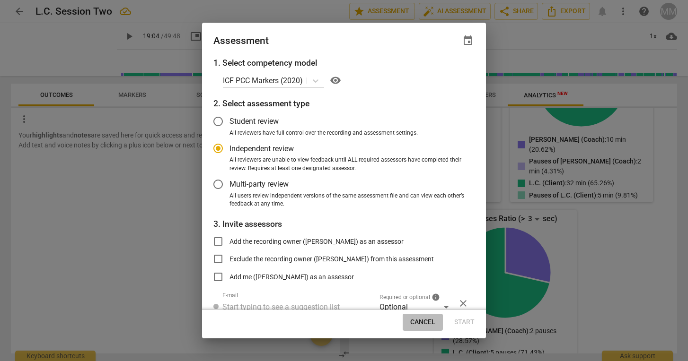
click at [419, 319] on span "Cancel" at bounding box center [422, 322] width 25 height 9
radio input "false"
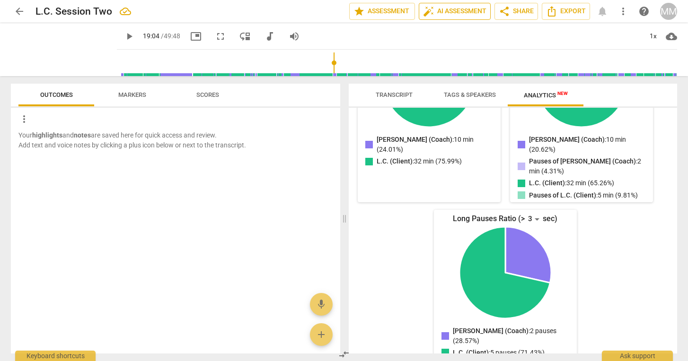
click at [457, 9] on span "auto_fix_high AI Assessment" at bounding box center [454, 11] width 63 height 11
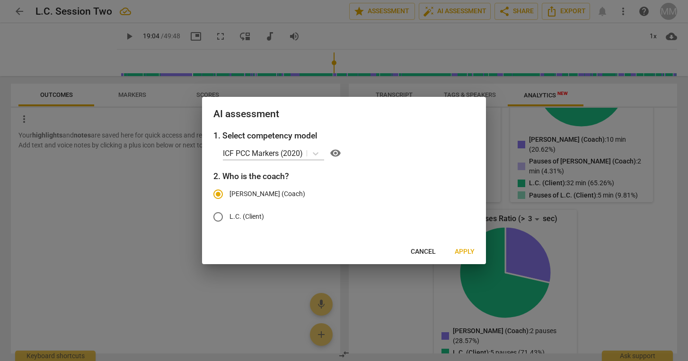
click at [459, 251] on span "Apply" at bounding box center [464, 251] width 20 height 9
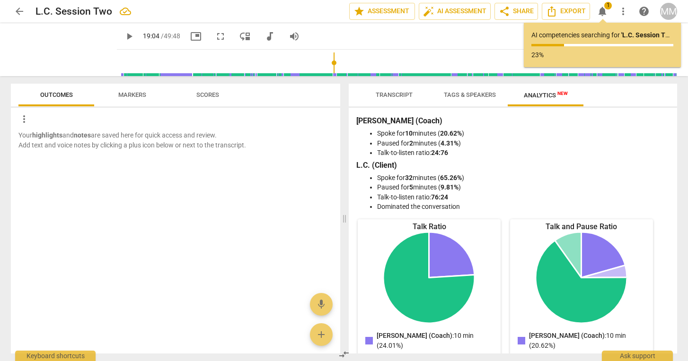
scroll to position [0, 0]
click at [402, 96] on span "Transcript" at bounding box center [393, 94] width 37 height 7
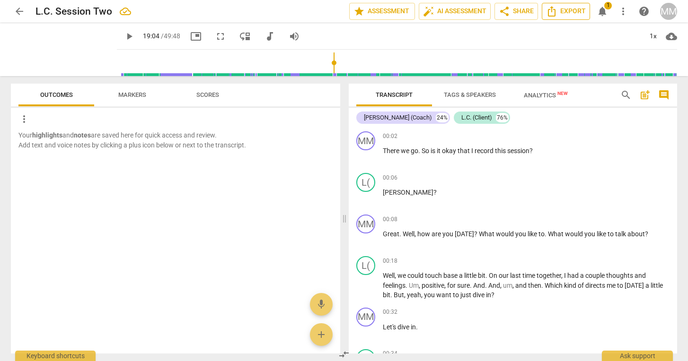
click at [466, 13] on icon "Export" at bounding box center [552, 11] width 8 height 10
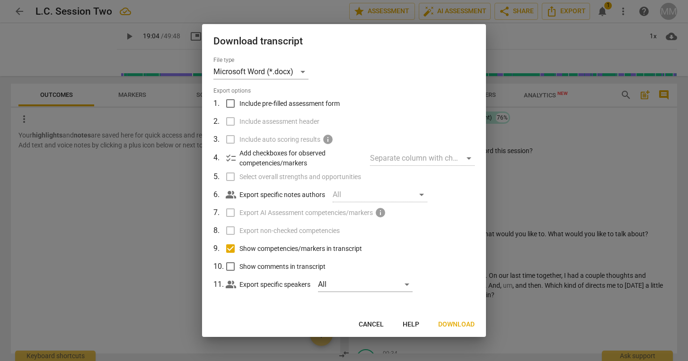
click at [456, 323] on span "Download" at bounding box center [456, 324] width 36 height 9
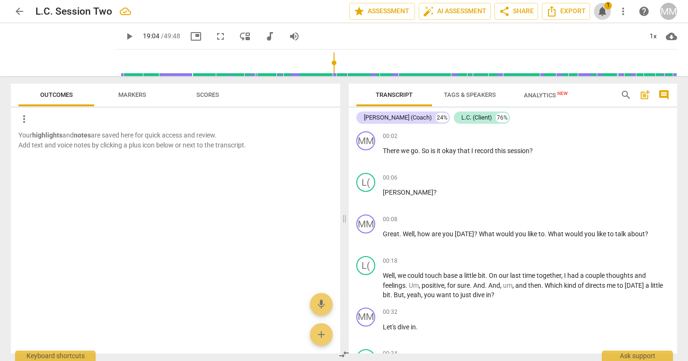
click at [466, 8] on span "notifications" at bounding box center [601, 11] width 11 height 11
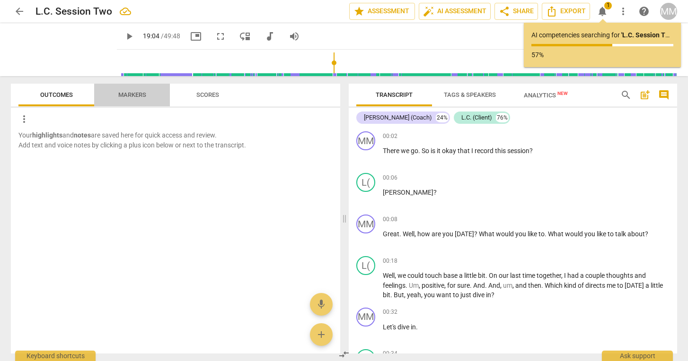
click at [127, 93] on span "Markers" at bounding box center [132, 94] width 28 height 7
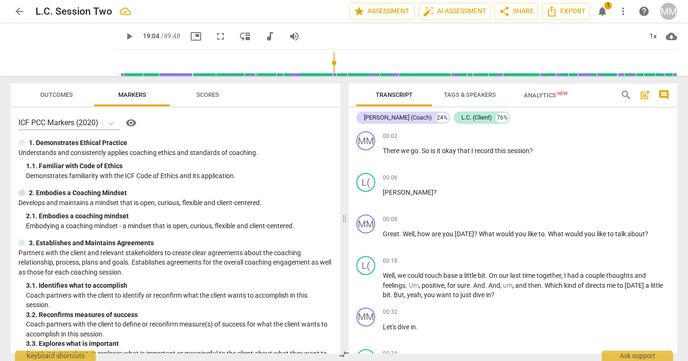
click at [197, 90] on span "Scores" at bounding box center [207, 95] width 45 height 13
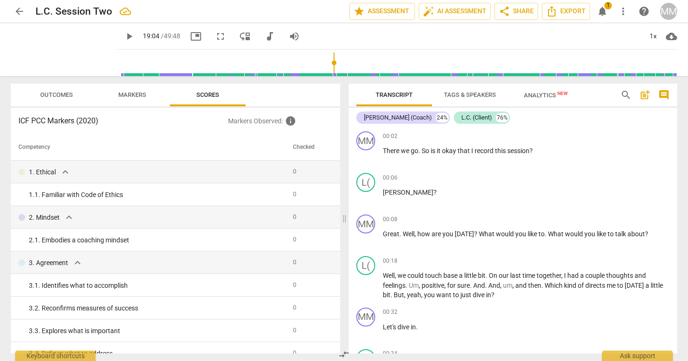
click at [466, 91] on span "Analytics New" at bounding box center [545, 95] width 67 height 14
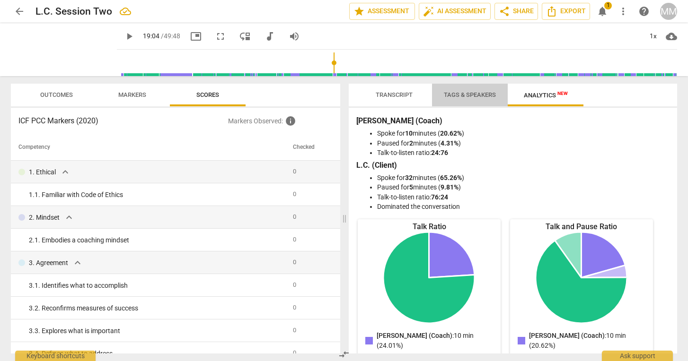
click at [462, 92] on span "Tags & Speakers" at bounding box center [470, 94] width 52 height 7
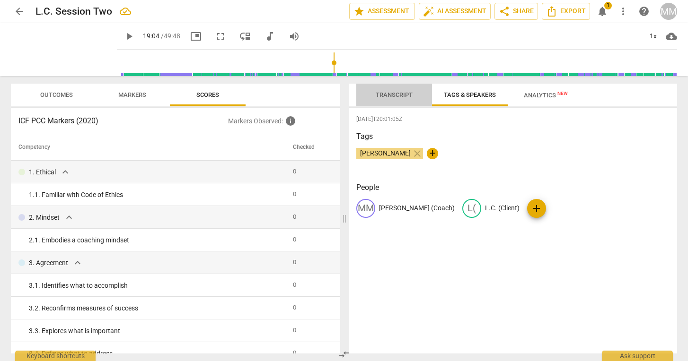
click at [396, 90] on span "Transcript" at bounding box center [394, 95] width 60 height 13
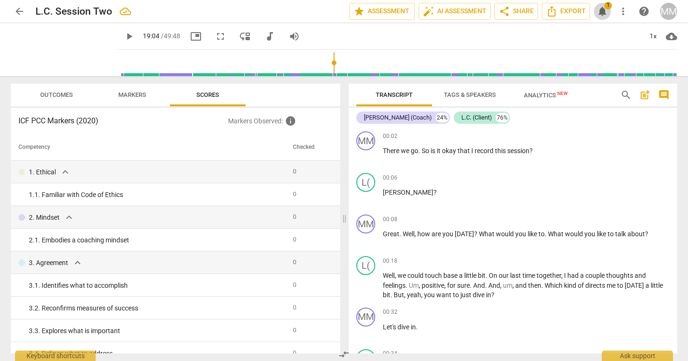
click at [466, 11] on span "notifications" at bounding box center [601, 11] width 11 height 11
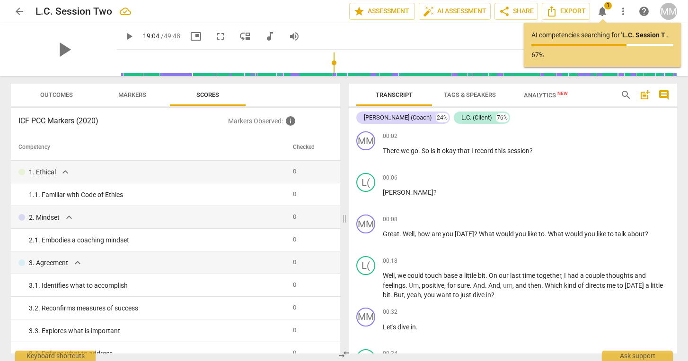
click at [70, 55] on div "play_arrow" at bounding box center [64, 49] width 106 height 53
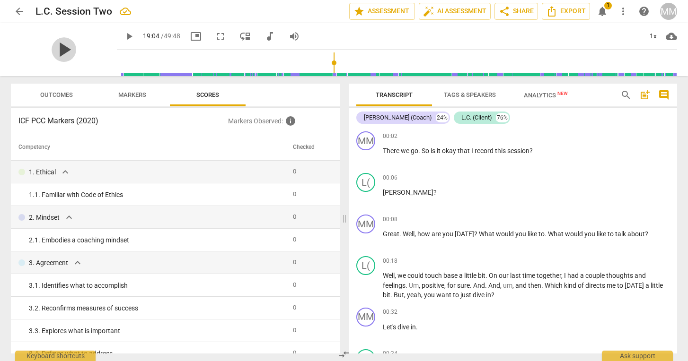
click at [60, 48] on span "play_arrow" at bounding box center [64, 49] width 25 height 25
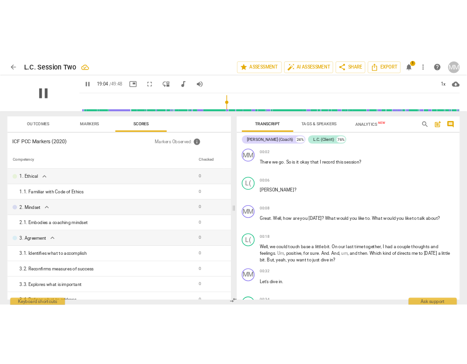
scroll to position [3558, 0]
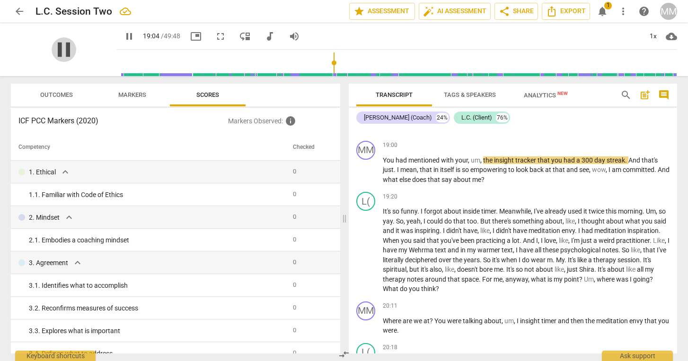
click at [60, 48] on span "pause" at bounding box center [64, 49] width 25 height 25
click at [60, 61] on span "play_arrow" at bounding box center [64, 49] width 25 height 25
click at [60, 61] on span "pause" at bounding box center [64, 49] width 25 height 25
click at [60, 54] on span "play_arrow" at bounding box center [64, 49] width 25 height 25
click at [60, 54] on span "pause" at bounding box center [64, 49] width 25 height 25
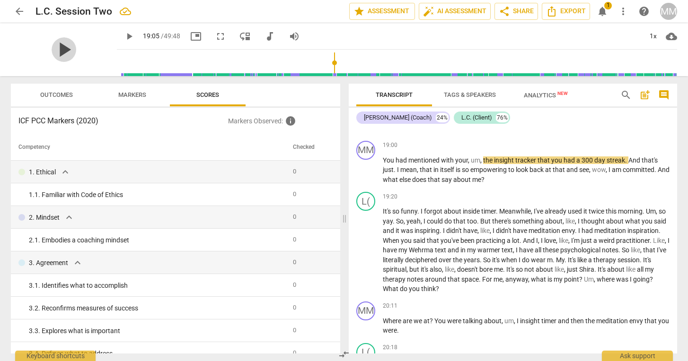
click at [53, 52] on span "play_arrow" at bounding box center [64, 49] width 25 height 25
click at [53, 52] on span "pause" at bounding box center [64, 49] width 25 height 25
click at [52, 52] on span "play_arrow" at bounding box center [64, 49] width 25 height 25
click at [52, 52] on span "pause" at bounding box center [64, 49] width 25 height 25
click at [52, 52] on span "play_arrow" at bounding box center [64, 49] width 25 height 25
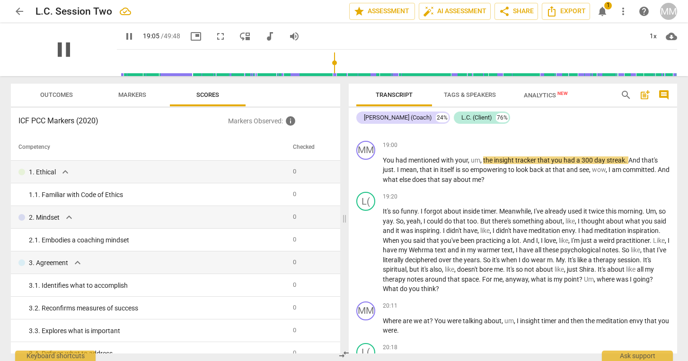
click at [52, 52] on span "pause" at bounding box center [64, 49] width 25 height 25
click at [52, 52] on span "play_arrow" at bounding box center [64, 49] width 25 height 25
click at [52, 52] on span "pause" at bounding box center [64, 49] width 25 height 25
click at [52, 52] on span "play_arrow" at bounding box center [64, 49] width 25 height 25
click at [52, 52] on span "pause" at bounding box center [64, 49] width 25 height 25
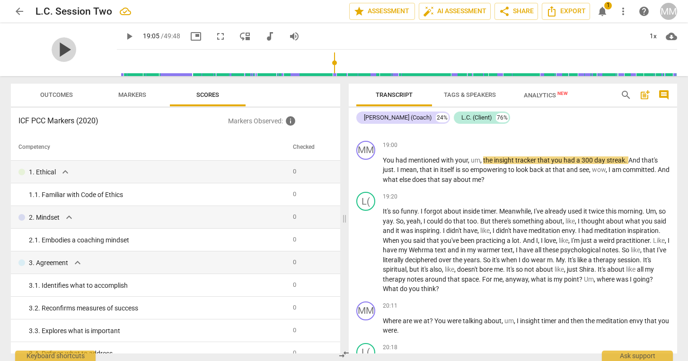
click at [52, 52] on span "play_arrow" at bounding box center [64, 49] width 25 height 25
click at [52, 52] on span "pause" at bounding box center [64, 49] width 25 height 25
click at [52, 52] on span "play_arrow" at bounding box center [64, 49] width 25 height 25
click at [52, 52] on span "pause" at bounding box center [64, 49] width 25 height 25
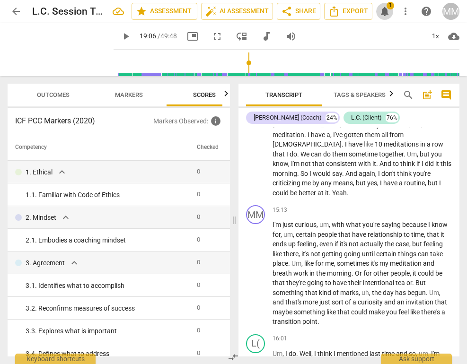
click at [382, 17] on button "notifications 1" at bounding box center [384, 11] width 17 height 17
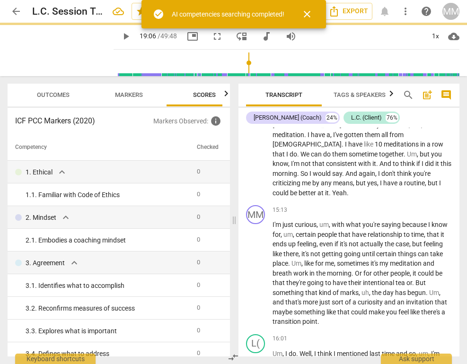
type input "1146"
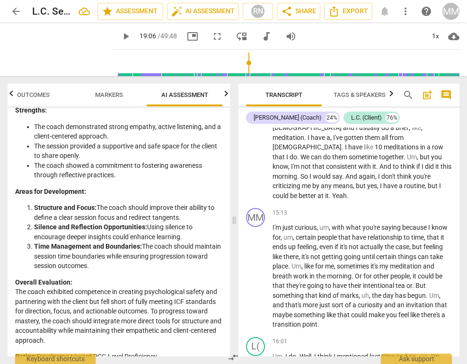
scroll to position [0, 0]
click at [160, 352] on p "Rating: Developing toward PCC-Level Proficiency." at bounding box center [118, 357] width 207 height 10
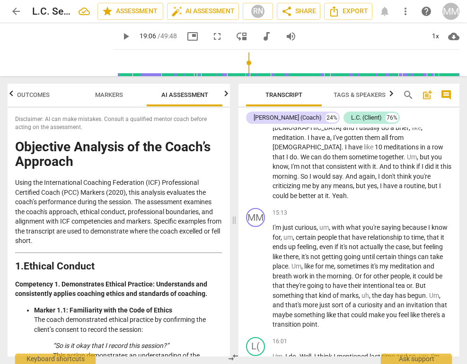
drag, startPoint x: 160, startPoint y: 347, endPoint x: 13, endPoint y: 120, distance: 270.7
click at [13, 120] on div "Disclaimer: AI can make mistakes. Consult a qualified mentor coach before actin…" at bounding box center [119, 232] width 222 height 249
copy div "Loremipsum: DO sit amet consecte. Adipisc e seddoeius tempor incid utlabo etdol…"
click at [44, 95] on span "Outcomes" at bounding box center [33, 94] width 33 height 7
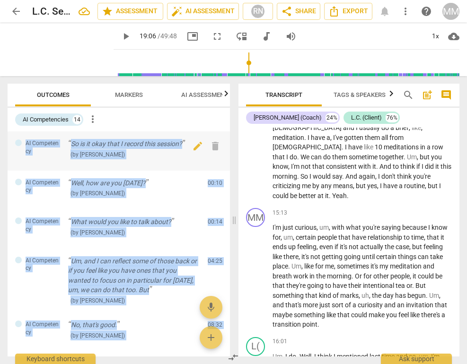
drag, startPoint x: 131, startPoint y: 309, endPoint x: 17, endPoint y: 136, distance: 207.9
click at [17, 136] on div "AI Competency So is it okay that I record this session? ( by [PERSON_NAME] ) 00…" at bounding box center [119, 243] width 222 height 225
copy div "AI Competency So is it okay that I record this session? ( by [PERSON_NAME] ) 00…"
